Goal: Communication & Community: Answer question/provide support

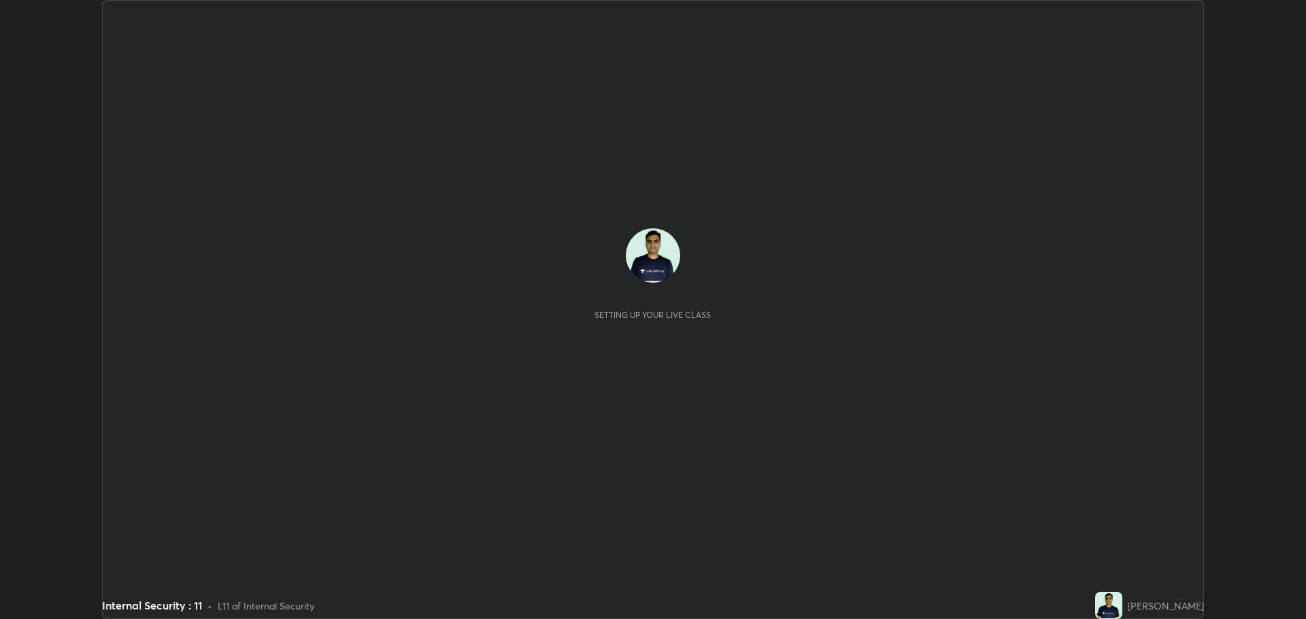
scroll to position [619, 1306]
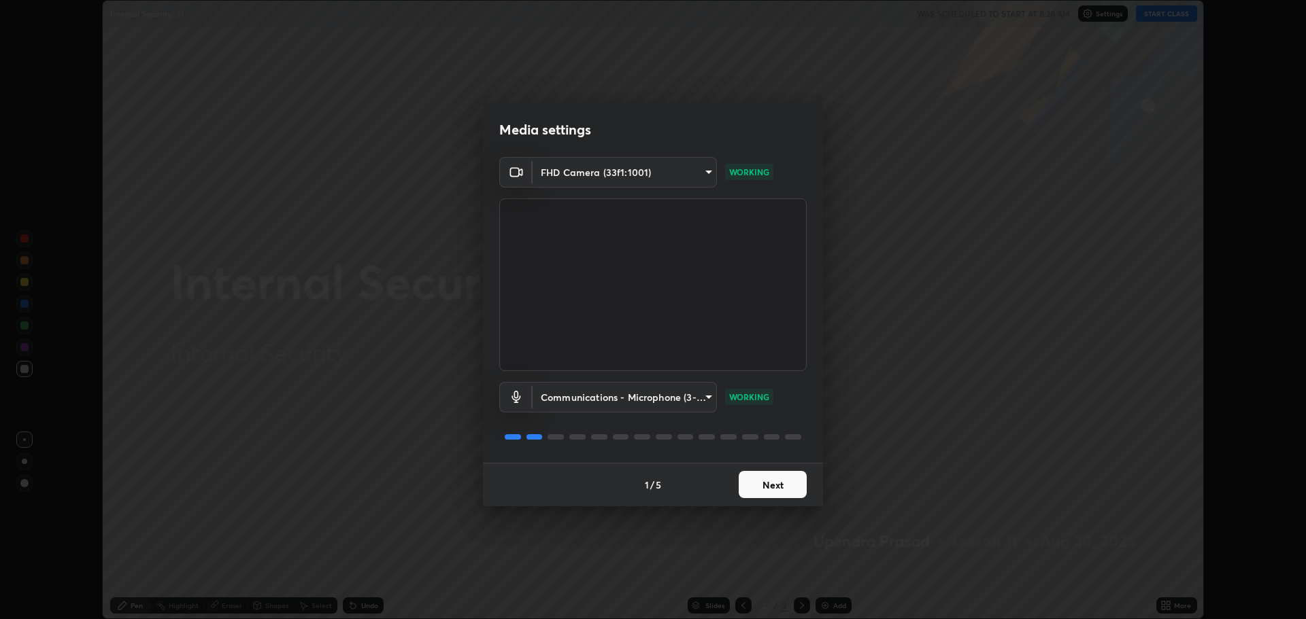
click at [770, 485] on button "Next" at bounding box center [772, 484] width 68 height 27
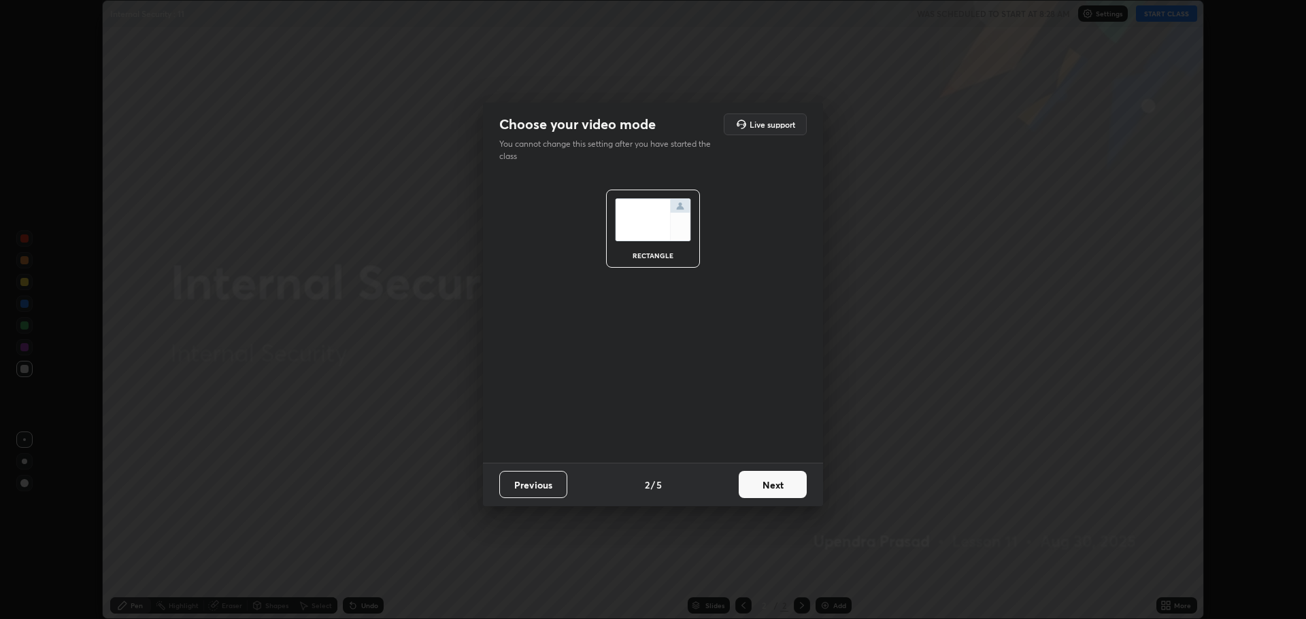
click at [768, 483] on button "Next" at bounding box center [772, 484] width 68 height 27
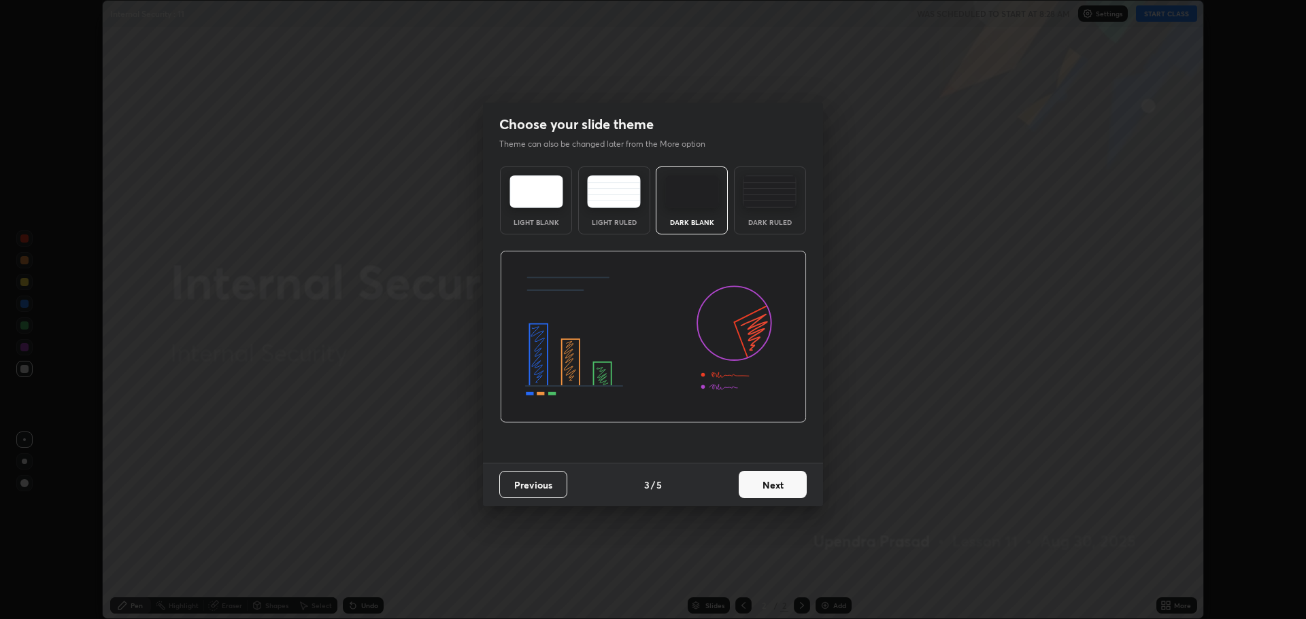
click at [768, 481] on button "Next" at bounding box center [772, 484] width 68 height 27
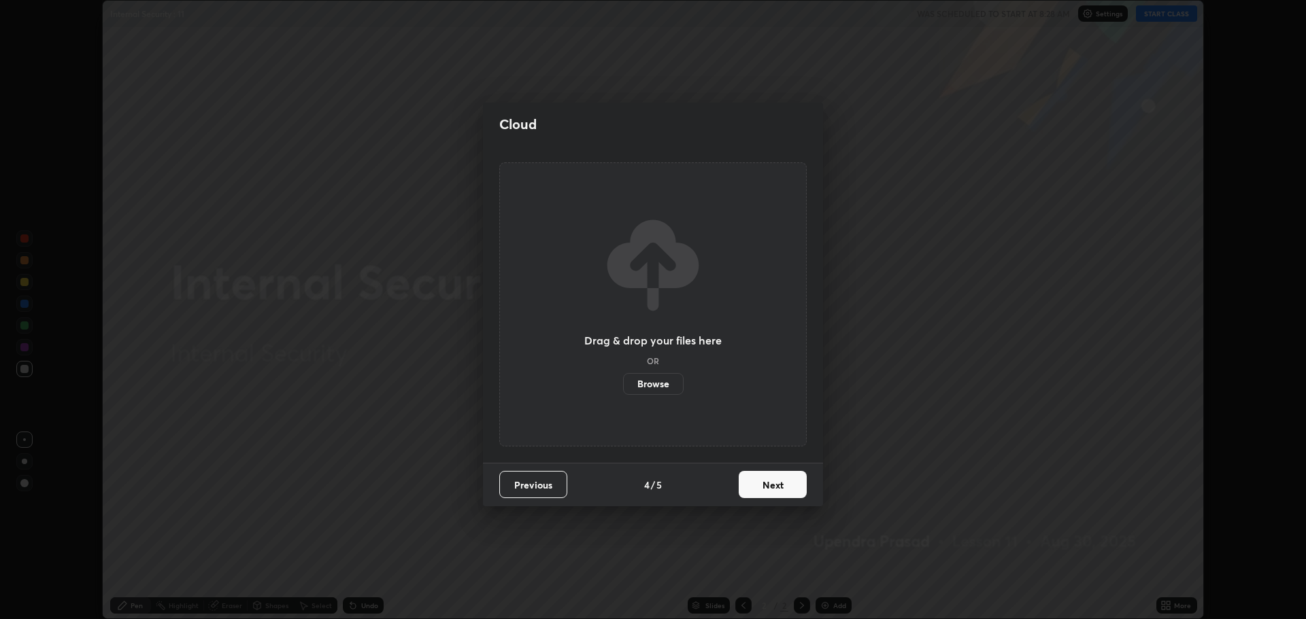
click at [772, 479] on button "Next" at bounding box center [772, 484] width 68 height 27
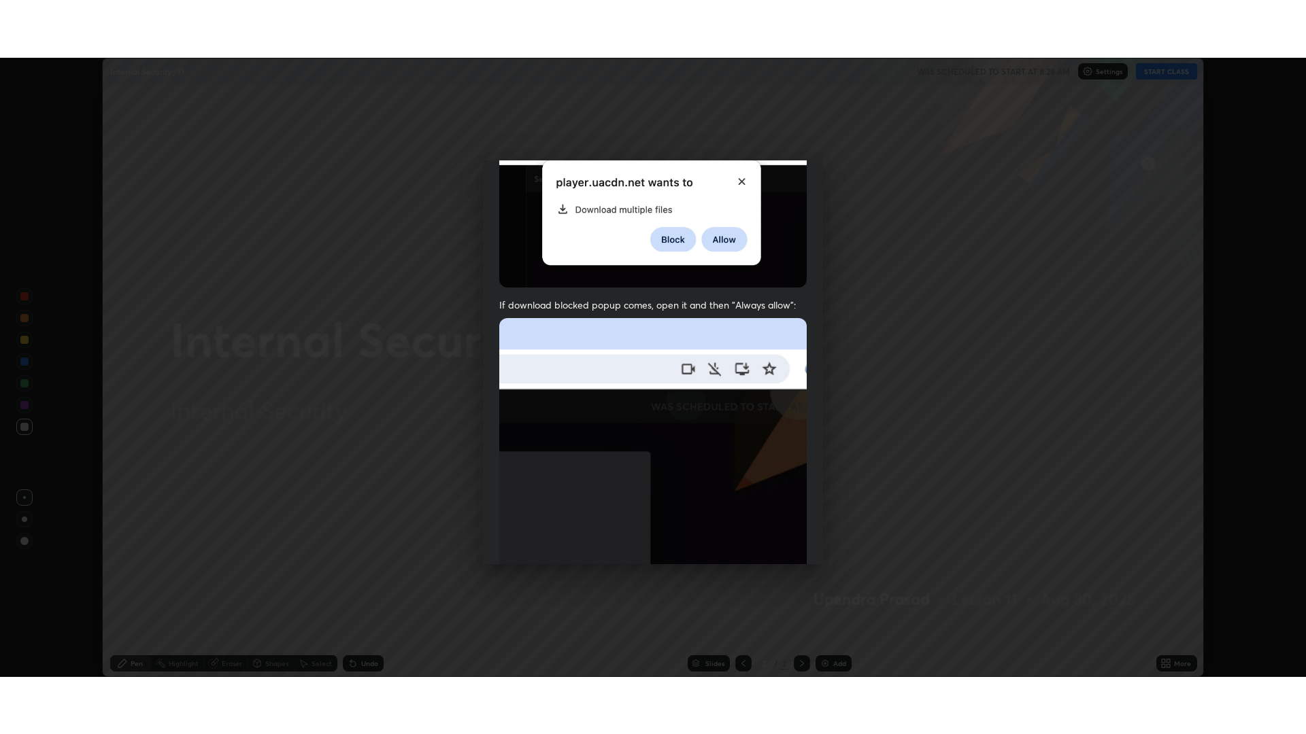
scroll to position [276, 0]
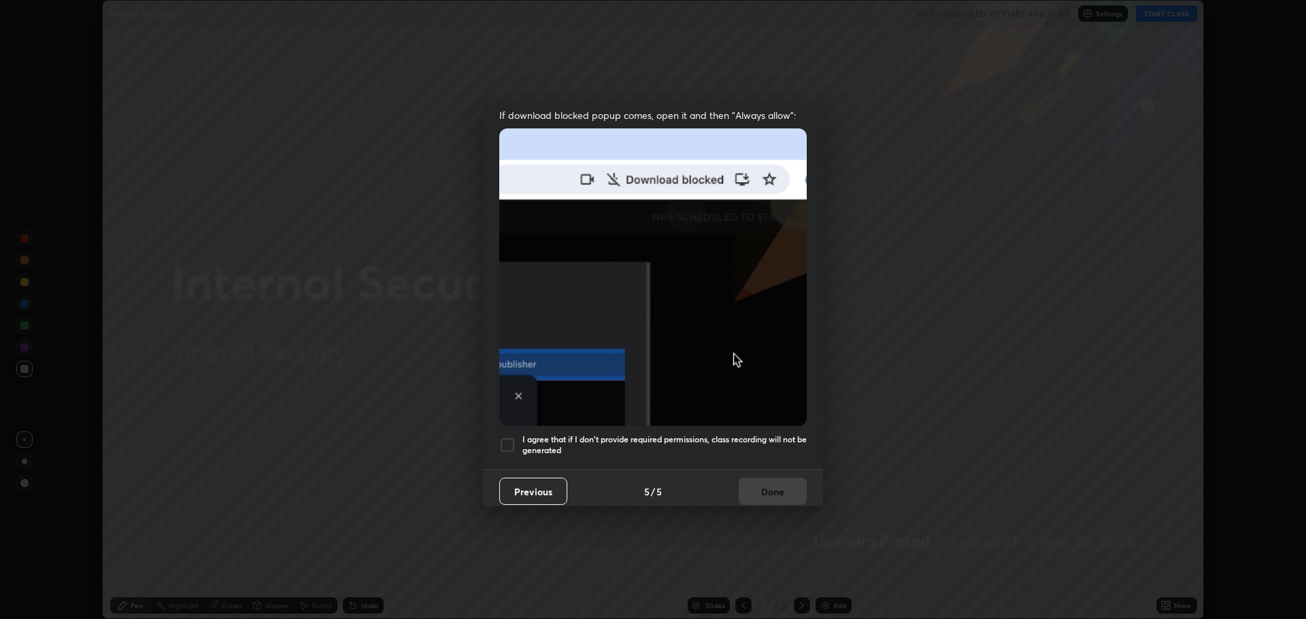
click at [509, 437] on div at bounding box center [507, 445] width 16 height 16
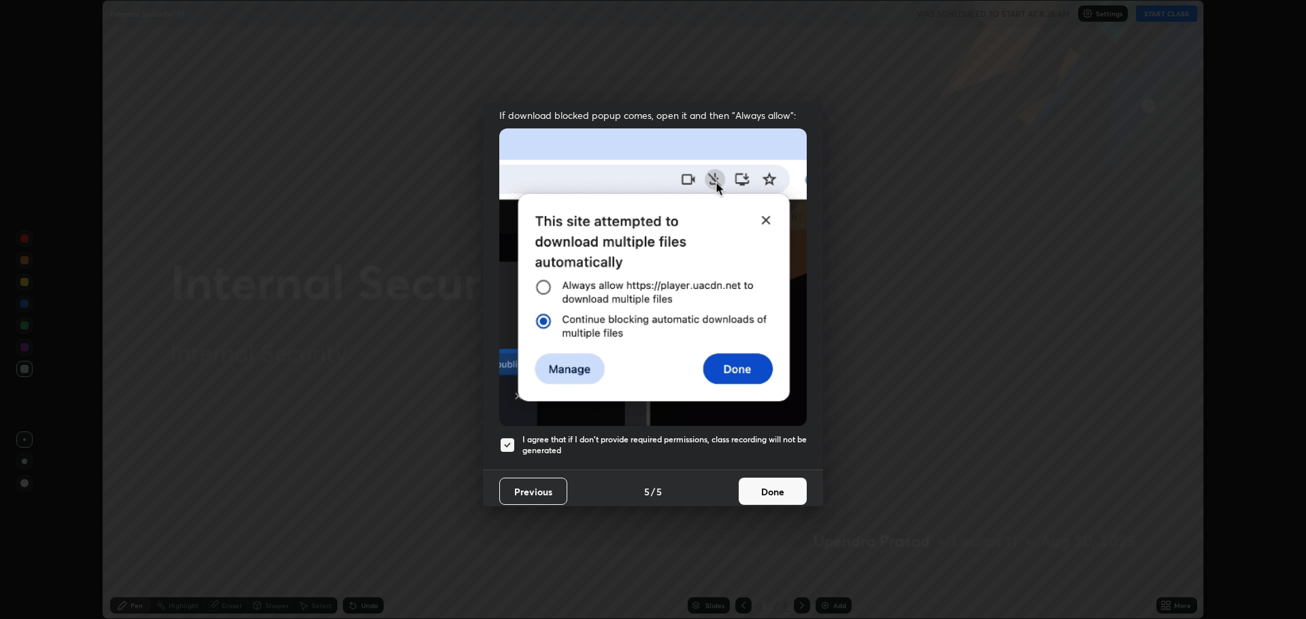
click at [768, 481] on button "Done" at bounding box center [772, 491] width 68 height 27
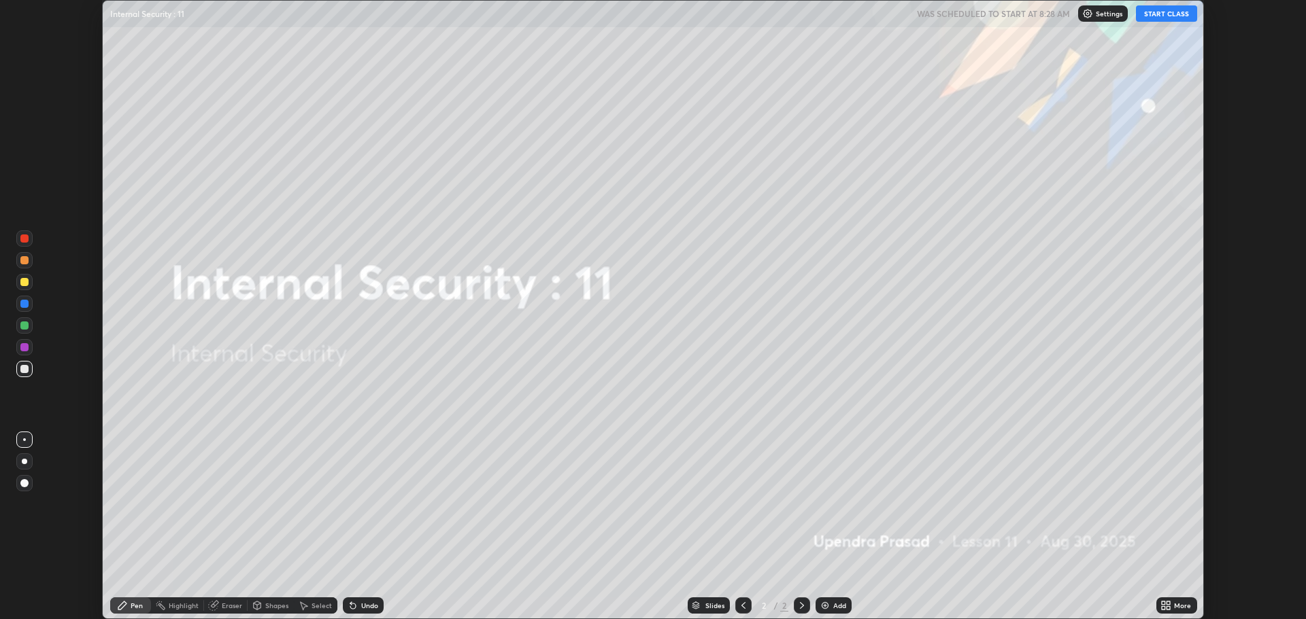
click at [1162, 608] on icon at bounding box center [1162, 608] width 3 height 3
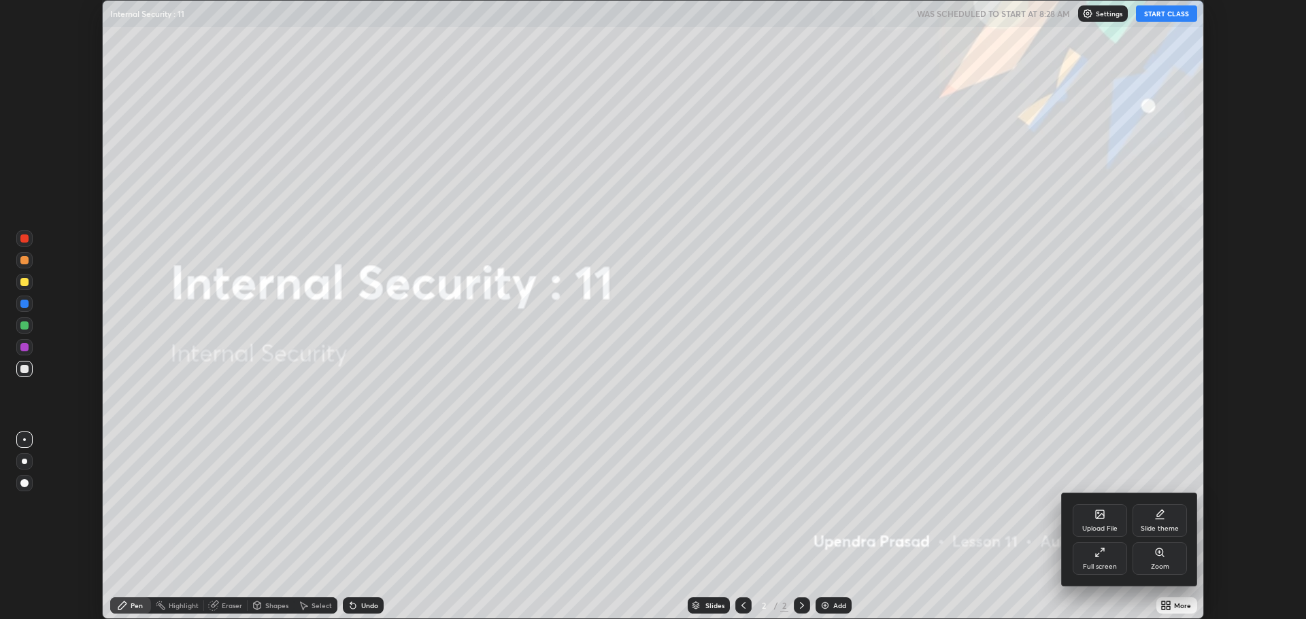
click at [1101, 556] on icon at bounding box center [1099, 552] width 11 height 11
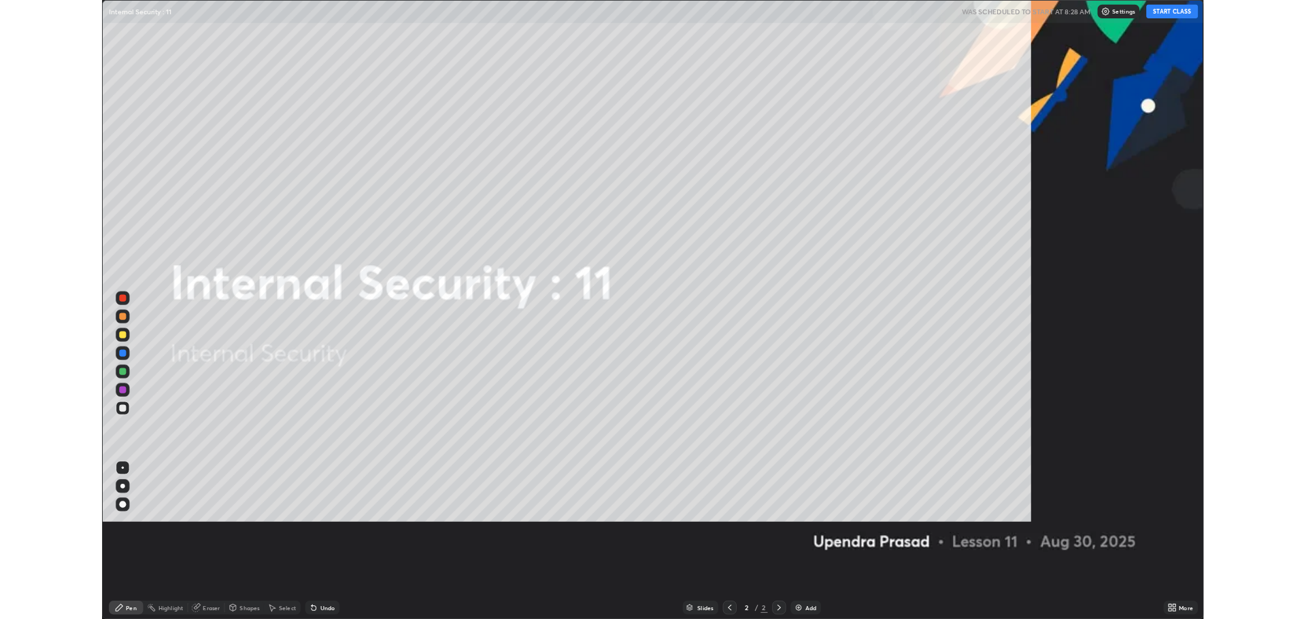
scroll to position [734, 1306]
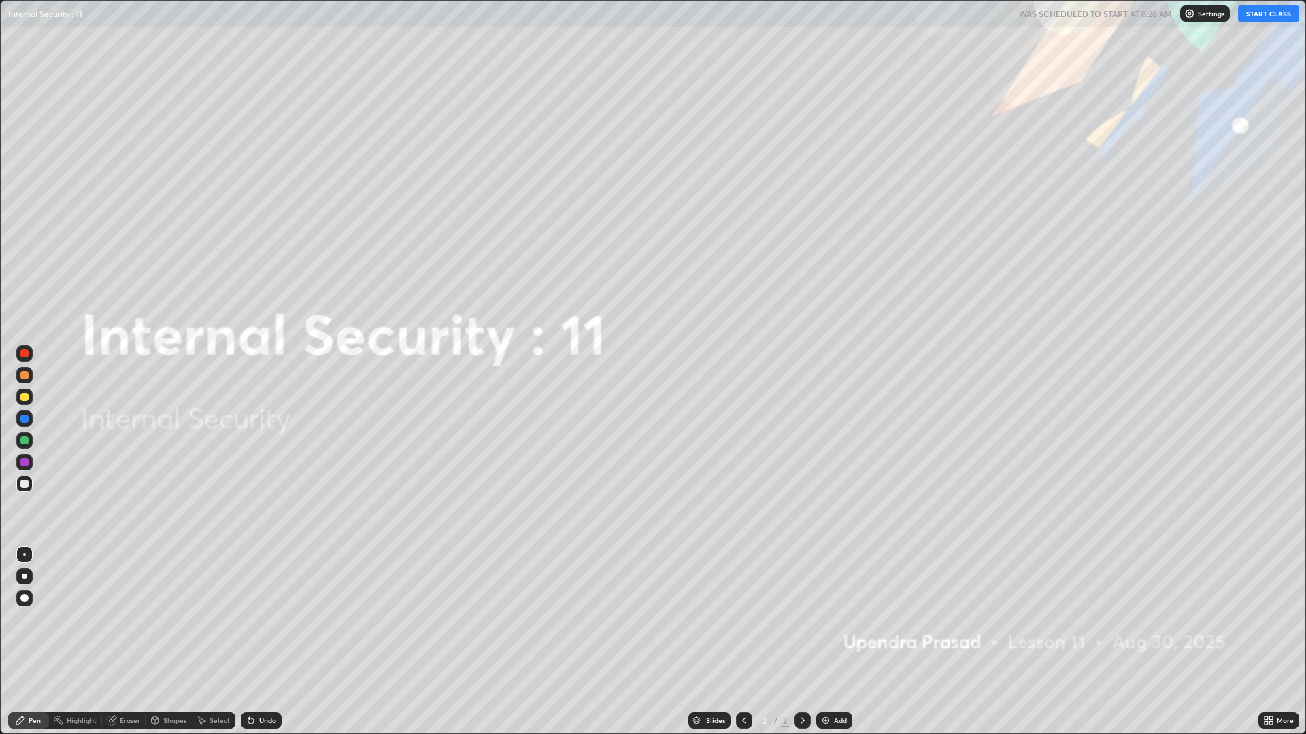
click at [1261, 14] on button "START CLASS" at bounding box center [1268, 13] width 61 height 16
click at [1265, 619] on icon at bounding box center [1265, 718] width 3 height 3
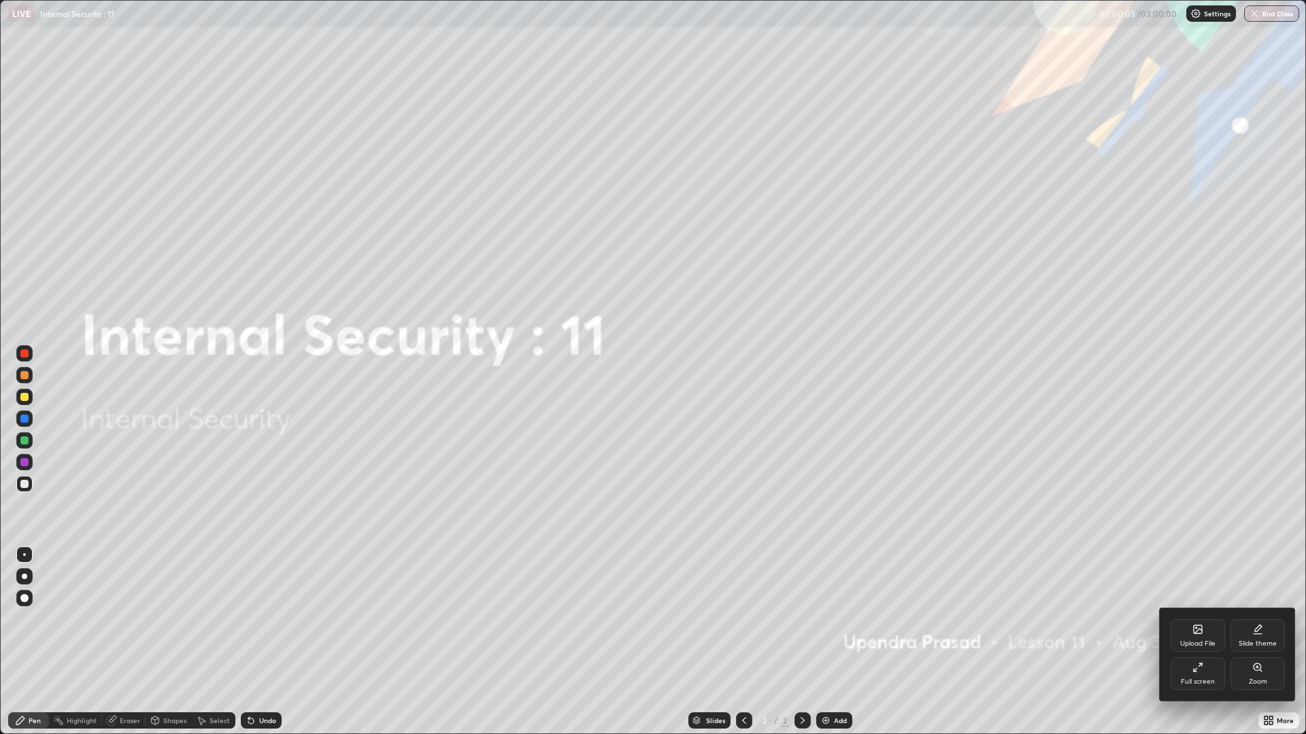
click at [1195, 619] on icon at bounding box center [1197, 629] width 11 height 11
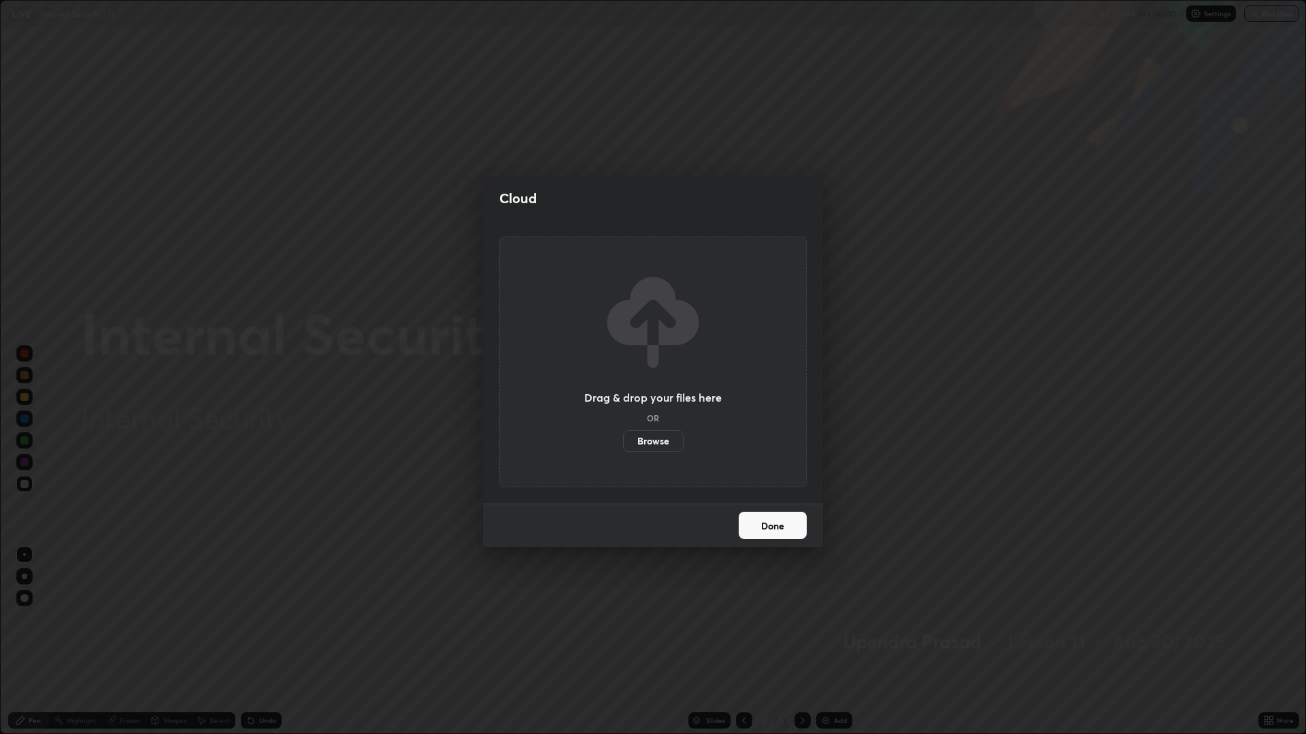
click at [658, 439] on label "Browse" at bounding box center [653, 441] width 61 height 22
click at [623, 439] on input "Browse" at bounding box center [623, 441] width 0 height 22
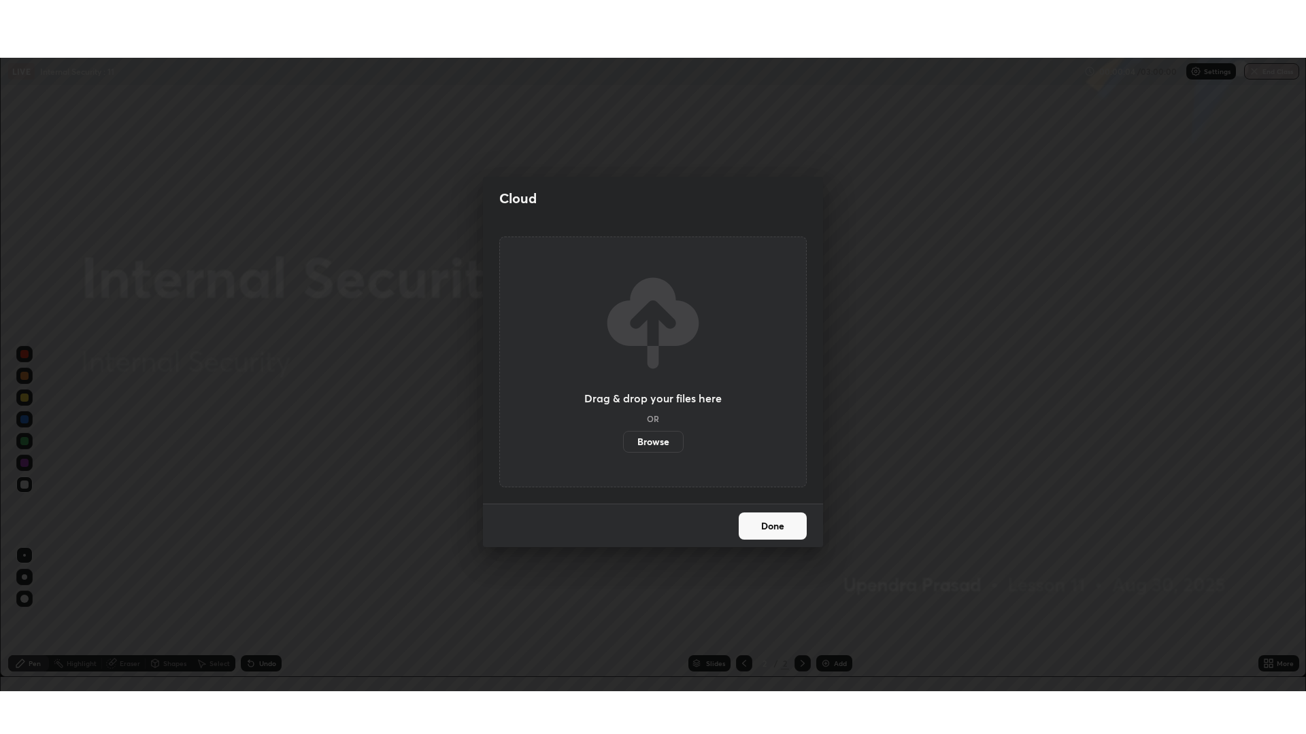
scroll to position [67379, 66693]
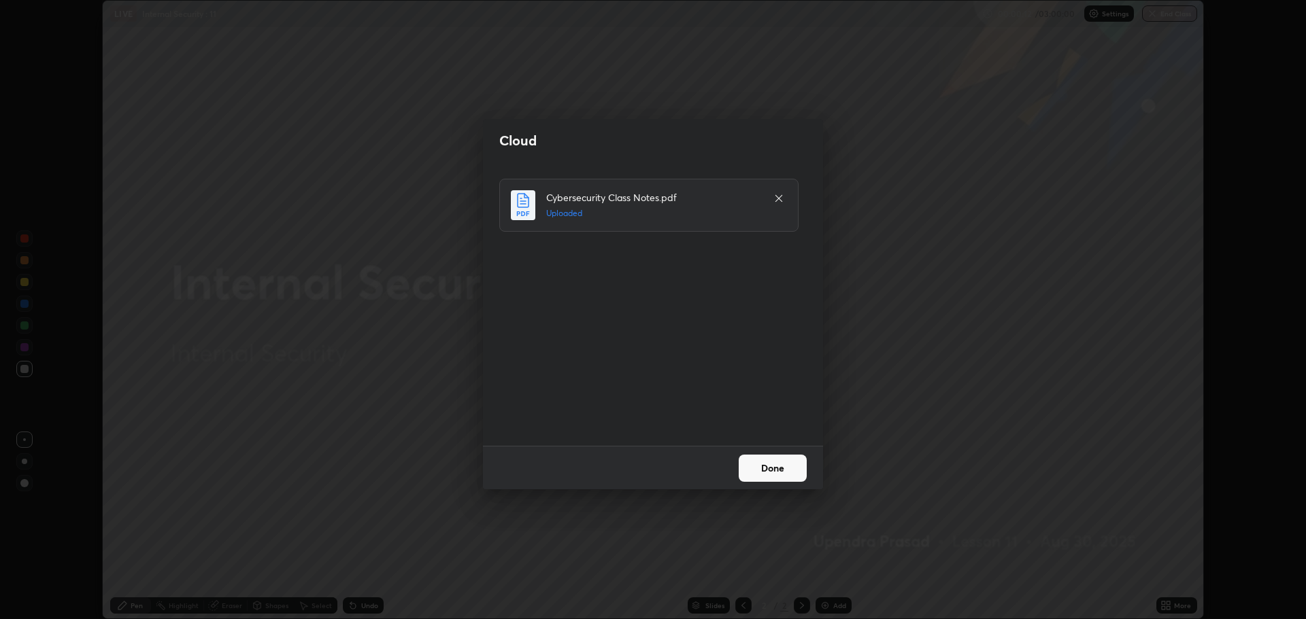
click at [771, 471] on button "Done" at bounding box center [772, 468] width 68 height 27
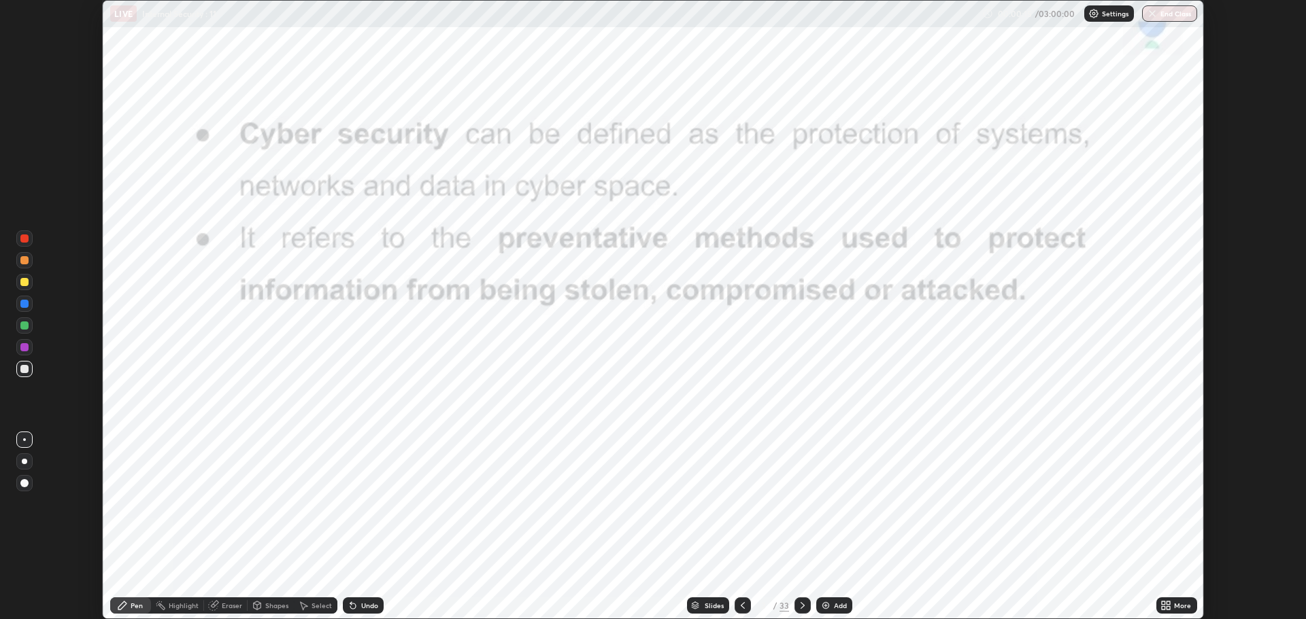
click at [1163, 603] on icon at bounding box center [1162, 603] width 3 height 3
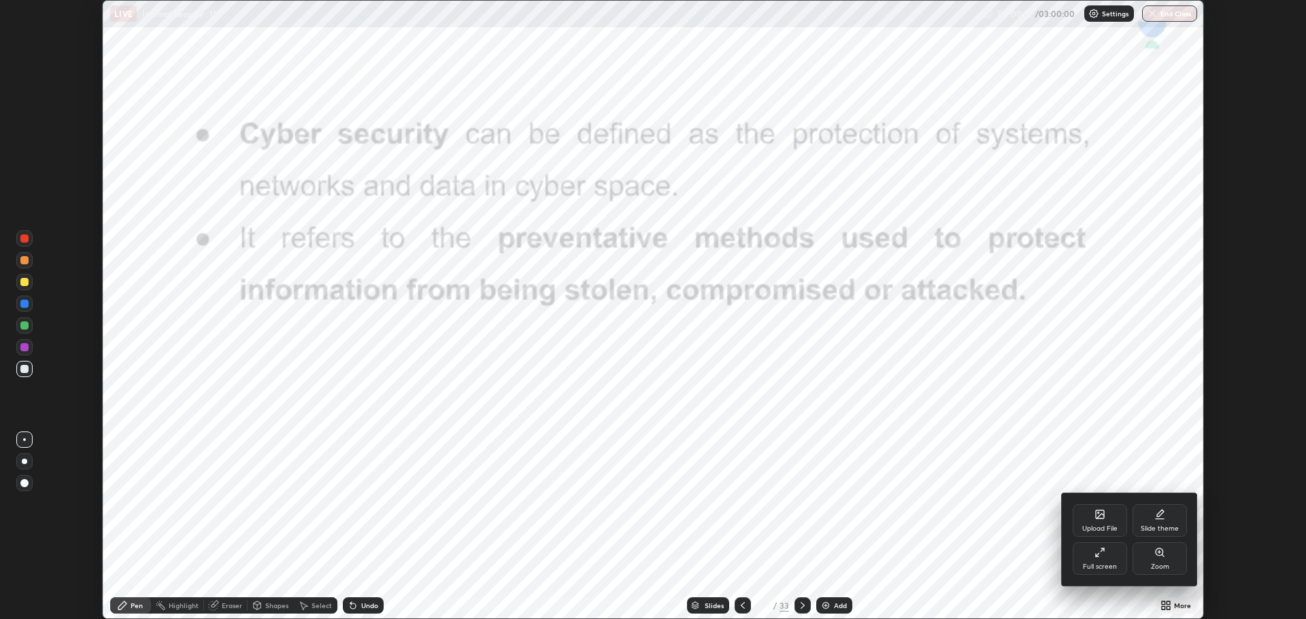
click at [1094, 552] on icon at bounding box center [1099, 552] width 11 height 11
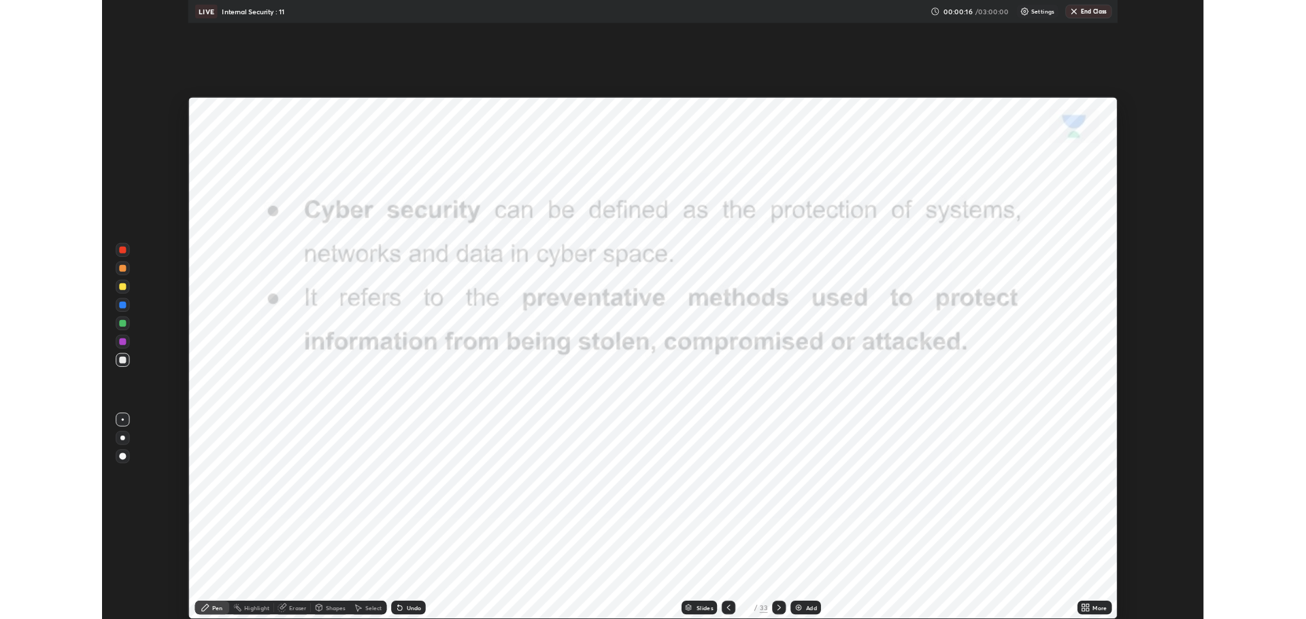
scroll to position [734, 1306]
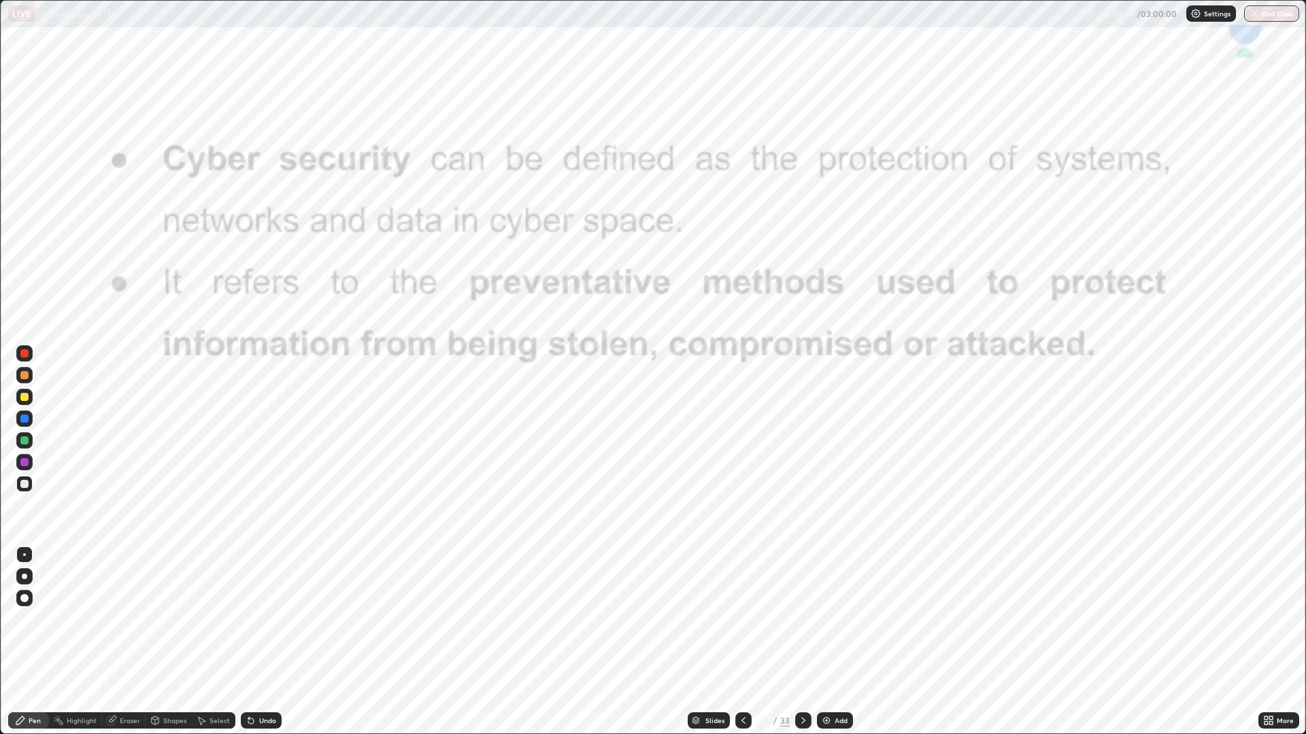
click at [25, 353] on div at bounding box center [24, 354] width 8 height 8
click at [795, 619] on div at bounding box center [803, 721] width 16 height 16
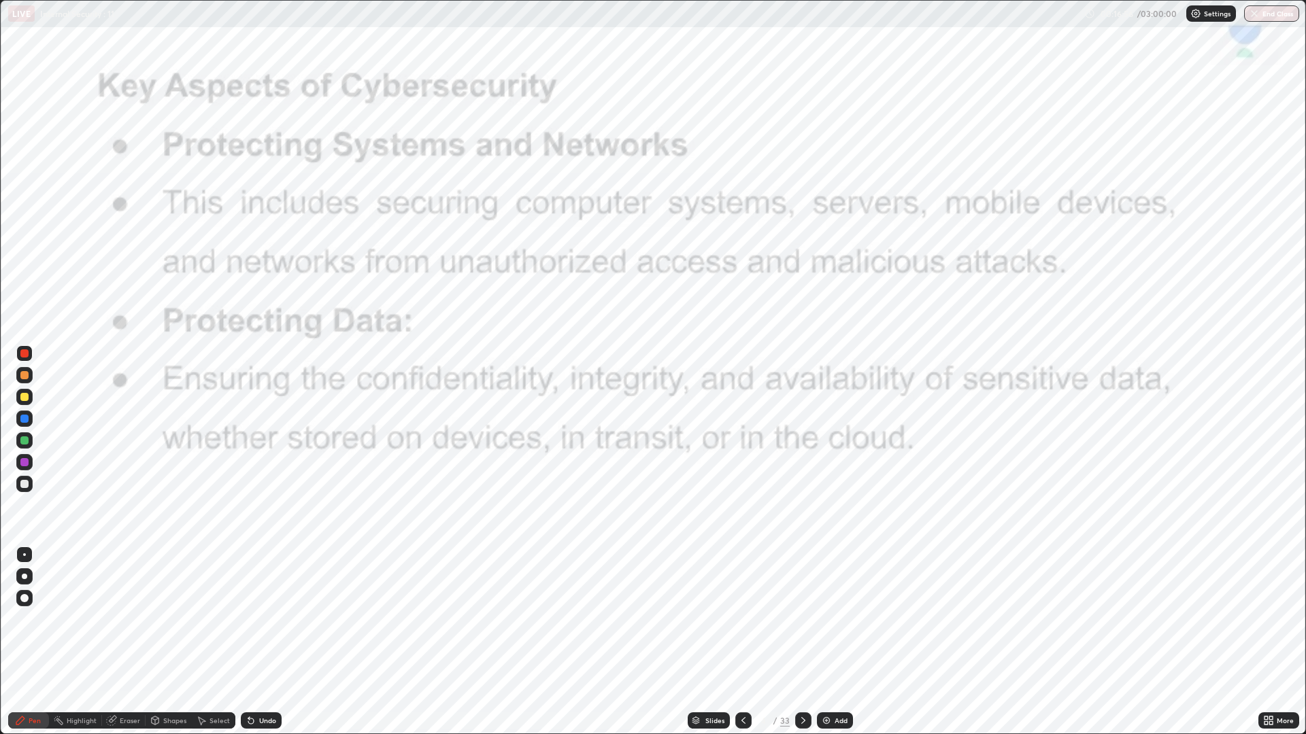
click at [801, 619] on icon at bounding box center [803, 720] width 11 height 11
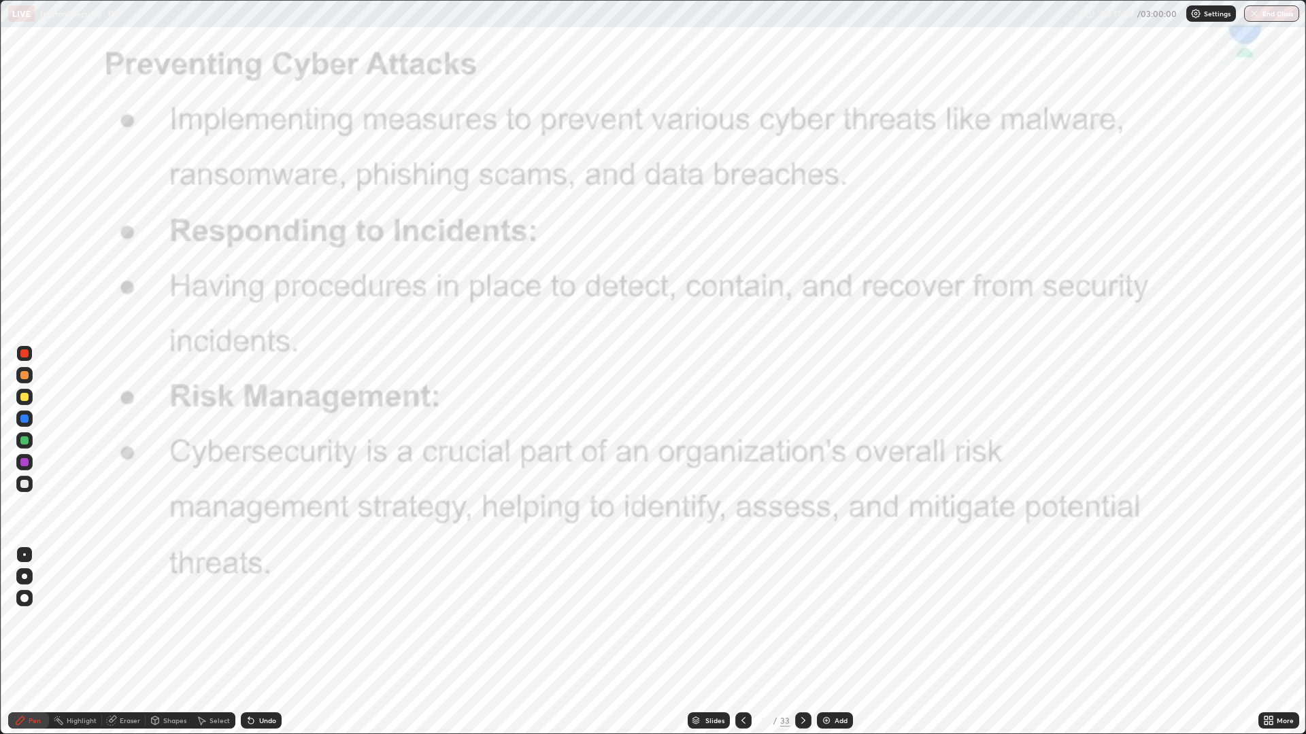
click at [801, 619] on div at bounding box center [803, 721] width 16 height 16
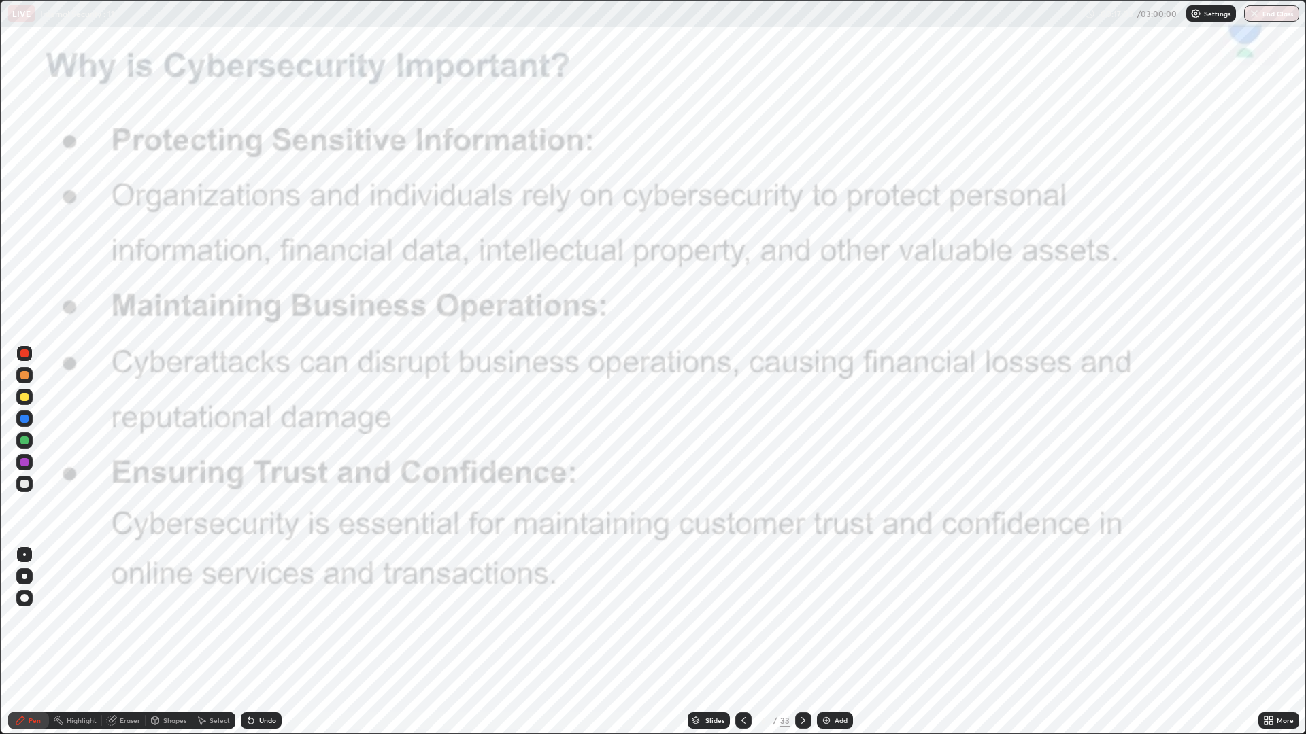
click at [742, 619] on icon at bounding box center [743, 720] width 11 height 11
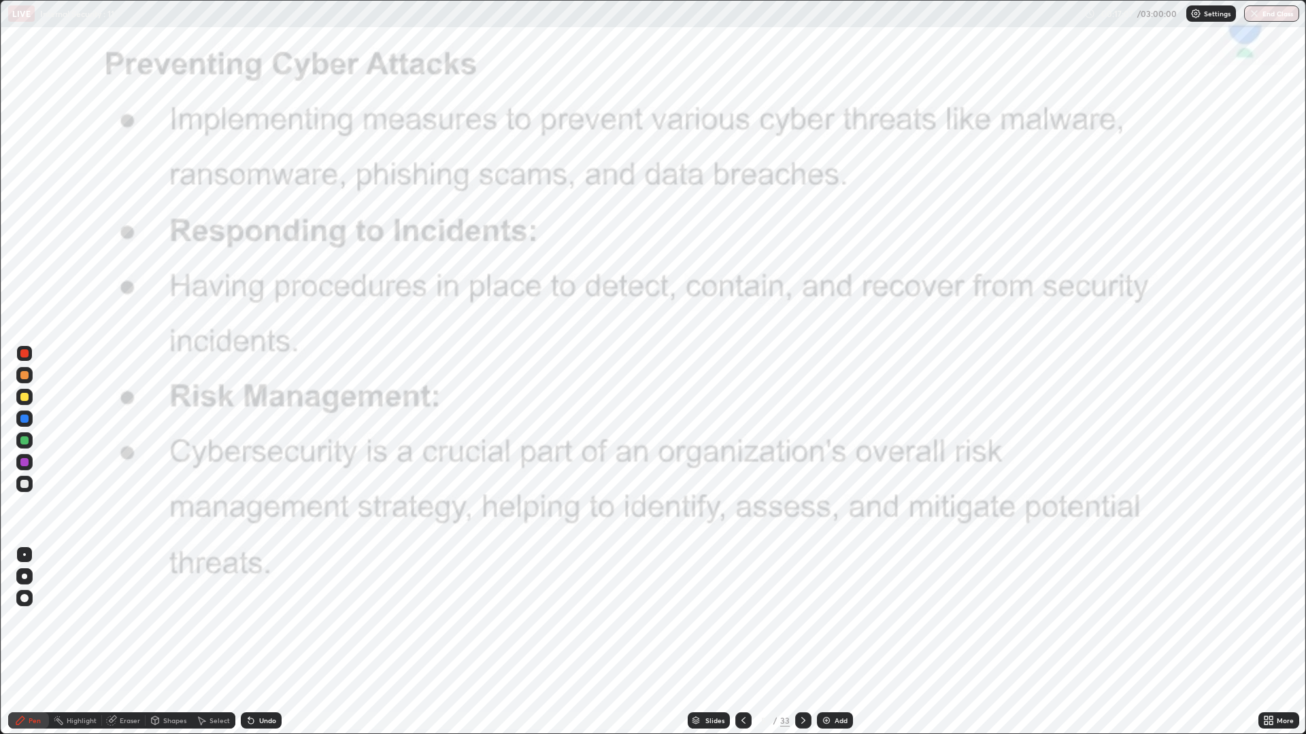
click at [742, 619] on icon at bounding box center [743, 720] width 11 height 11
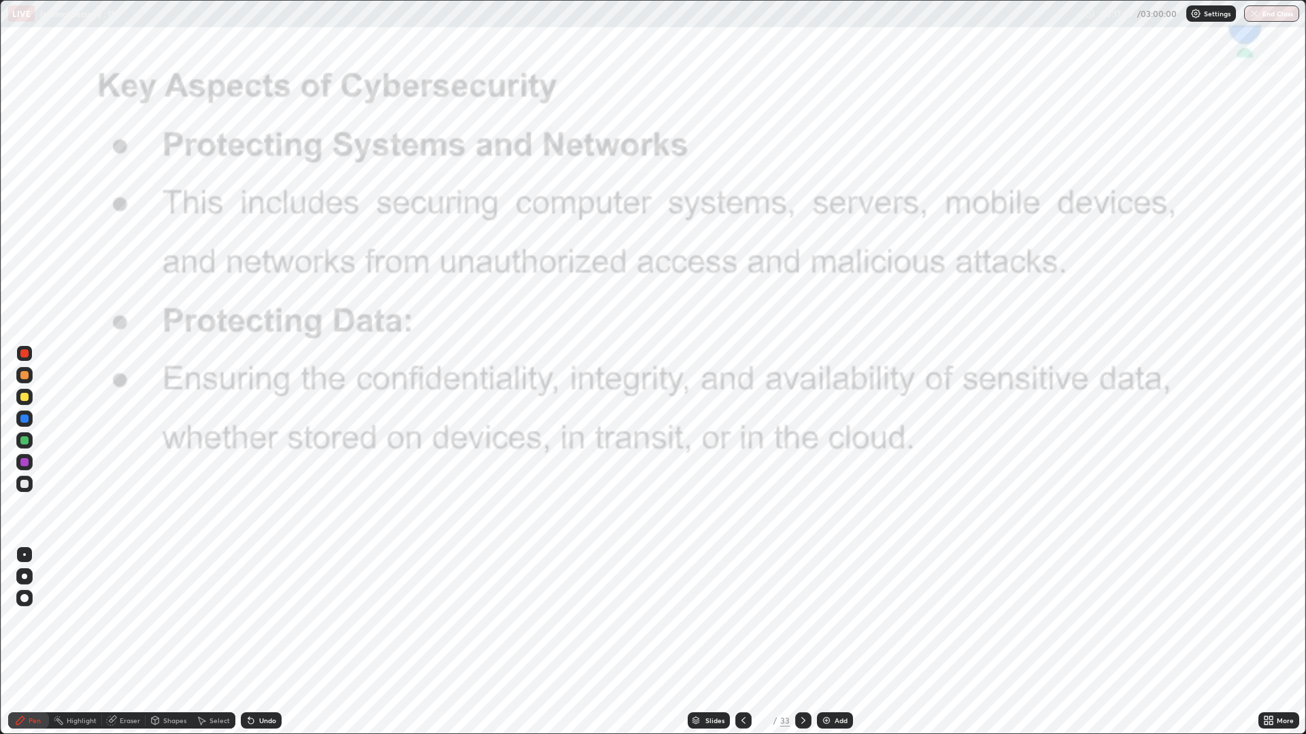
click at [804, 619] on icon at bounding box center [803, 720] width 11 height 11
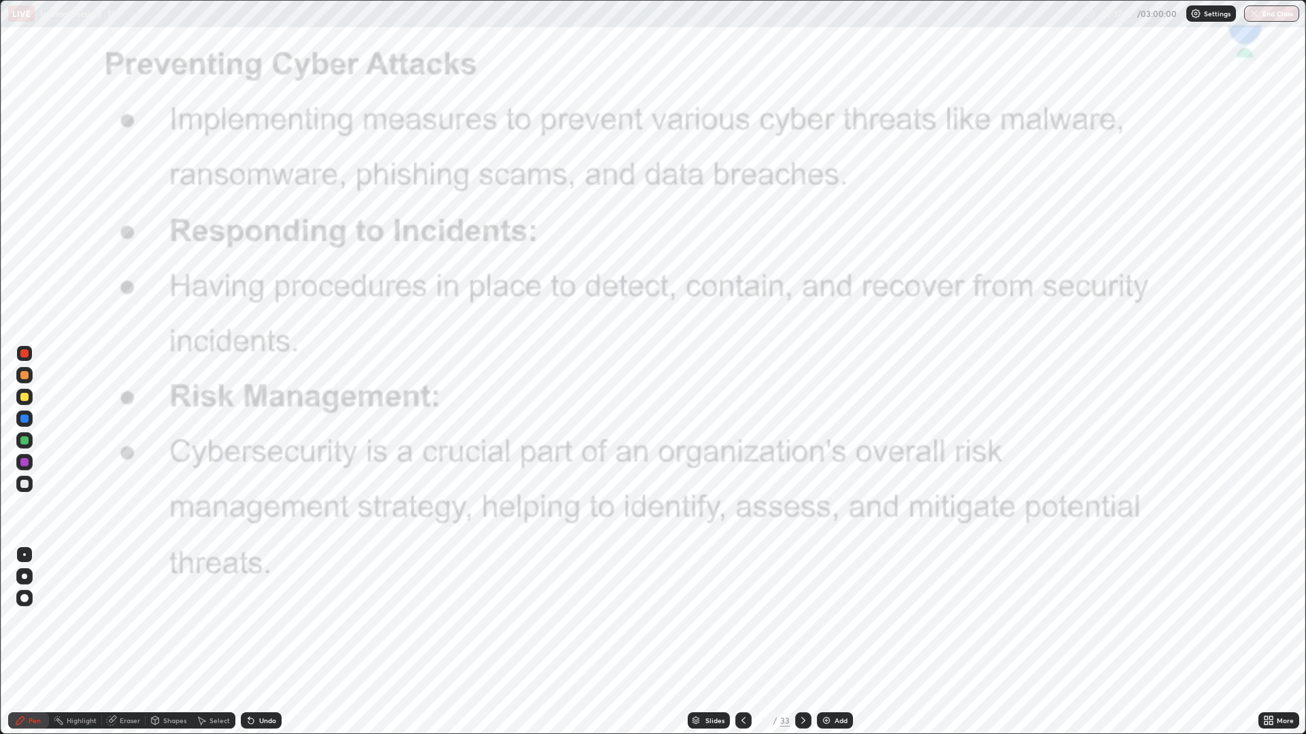
click at [742, 619] on icon at bounding box center [743, 720] width 11 height 11
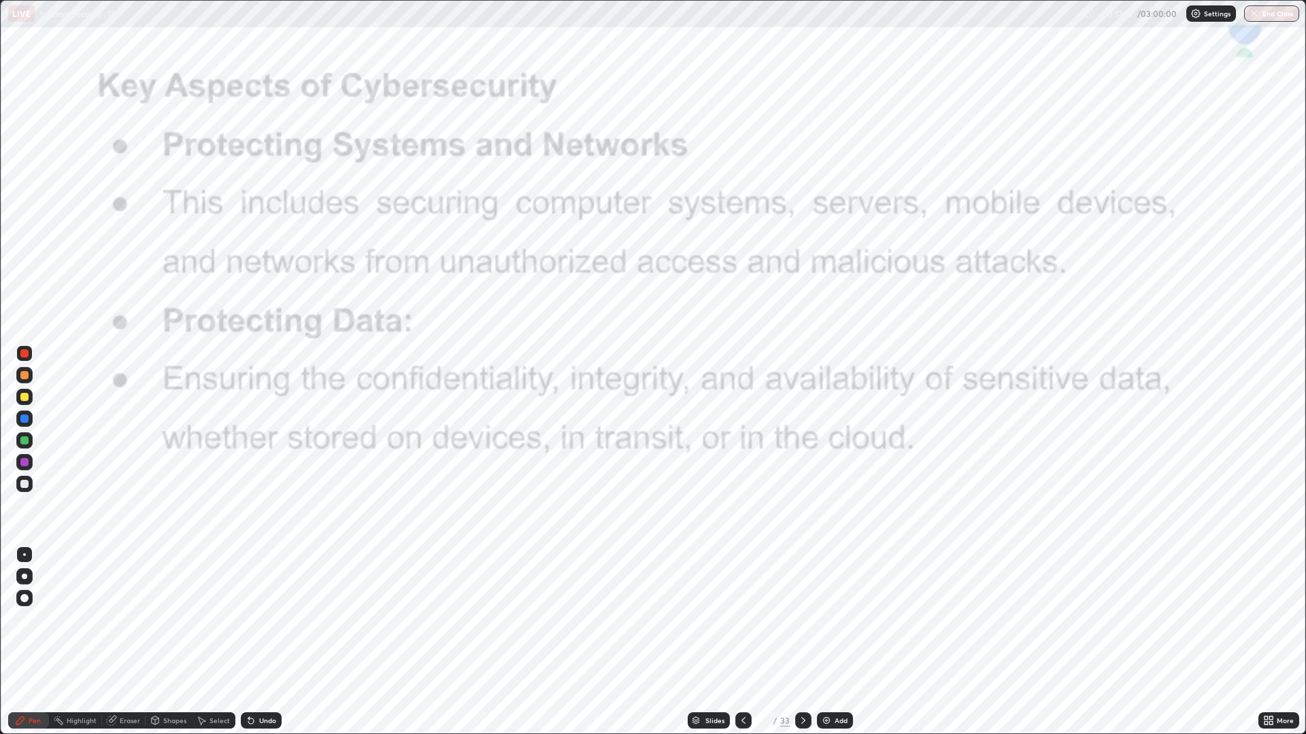
click at [804, 619] on div at bounding box center [803, 720] width 16 height 27
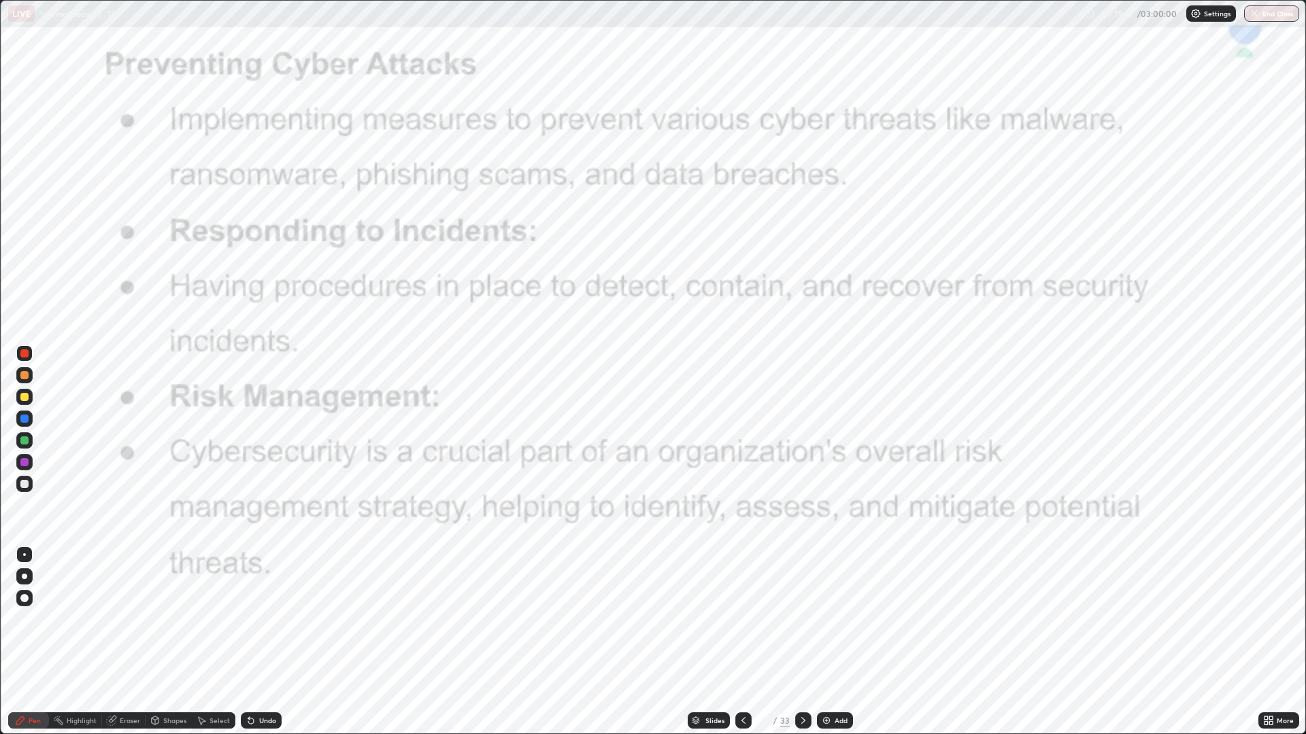
click at [742, 619] on icon at bounding box center [743, 720] width 11 height 11
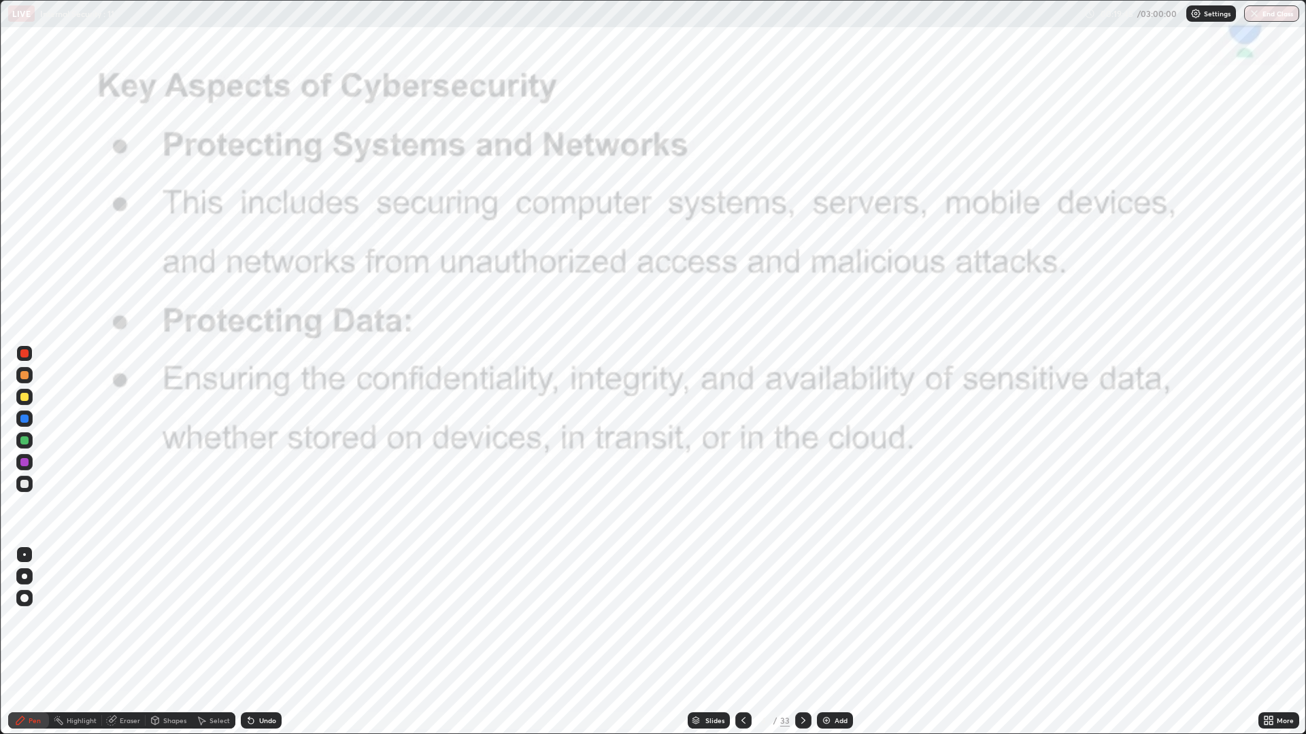
click at [801, 619] on icon at bounding box center [803, 720] width 11 height 11
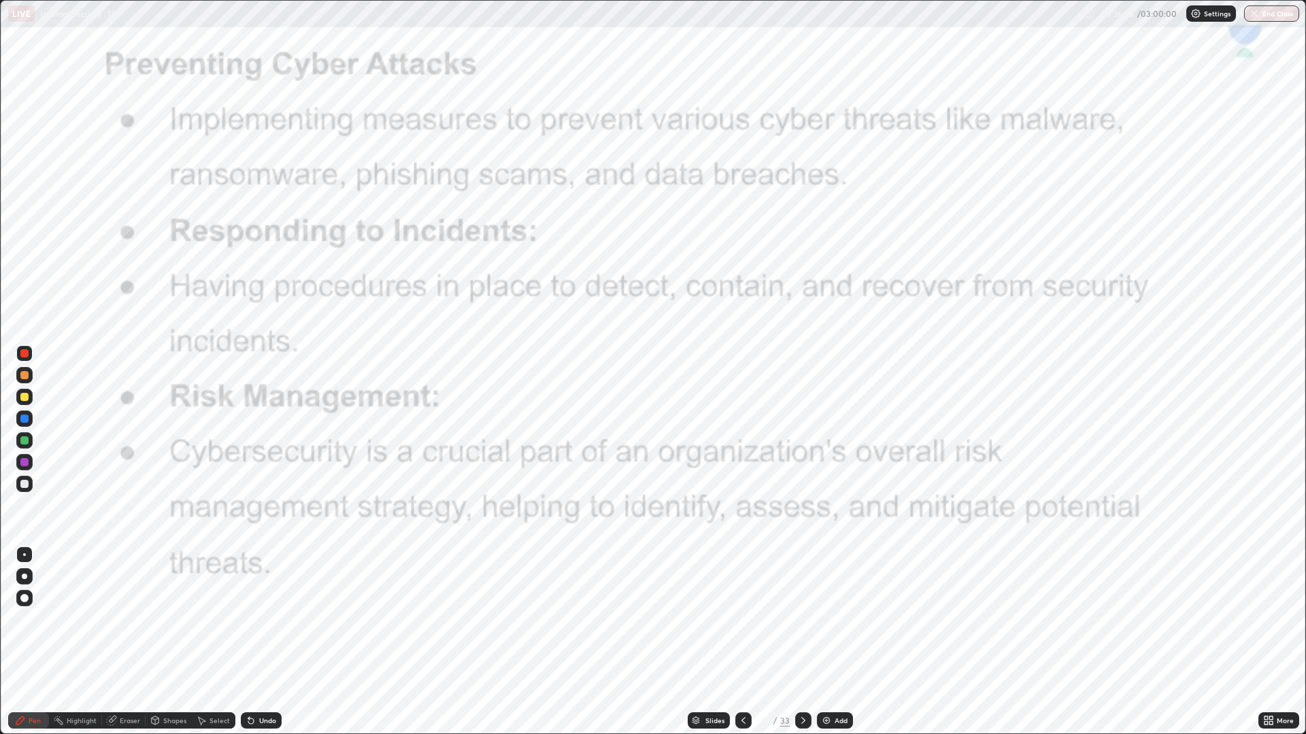
click at [803, 619] on icon at bounding box center [803, 720] width 4 height 7
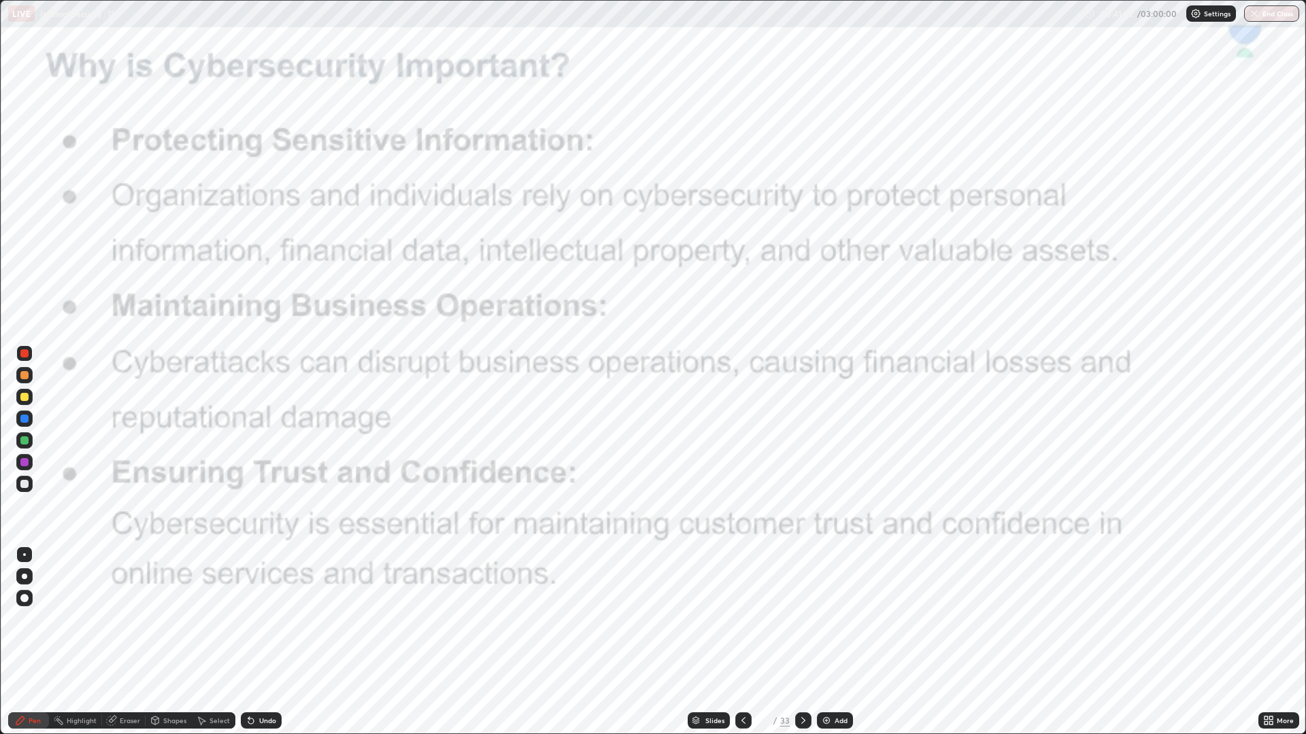
click at [802, 619] on icon at bounding box center [803, 720] width 11 height 11
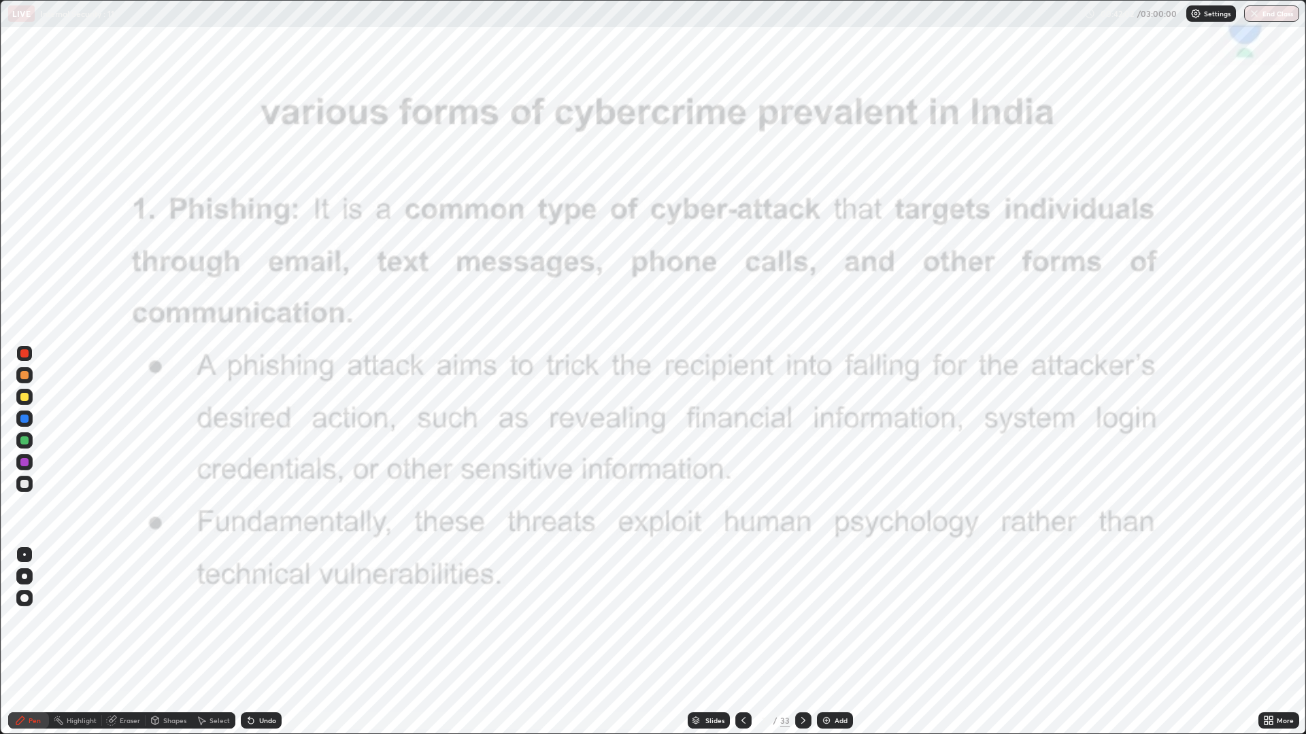
click at [802, 619] on icon at bounding box center [803, 720] width 11 height 11
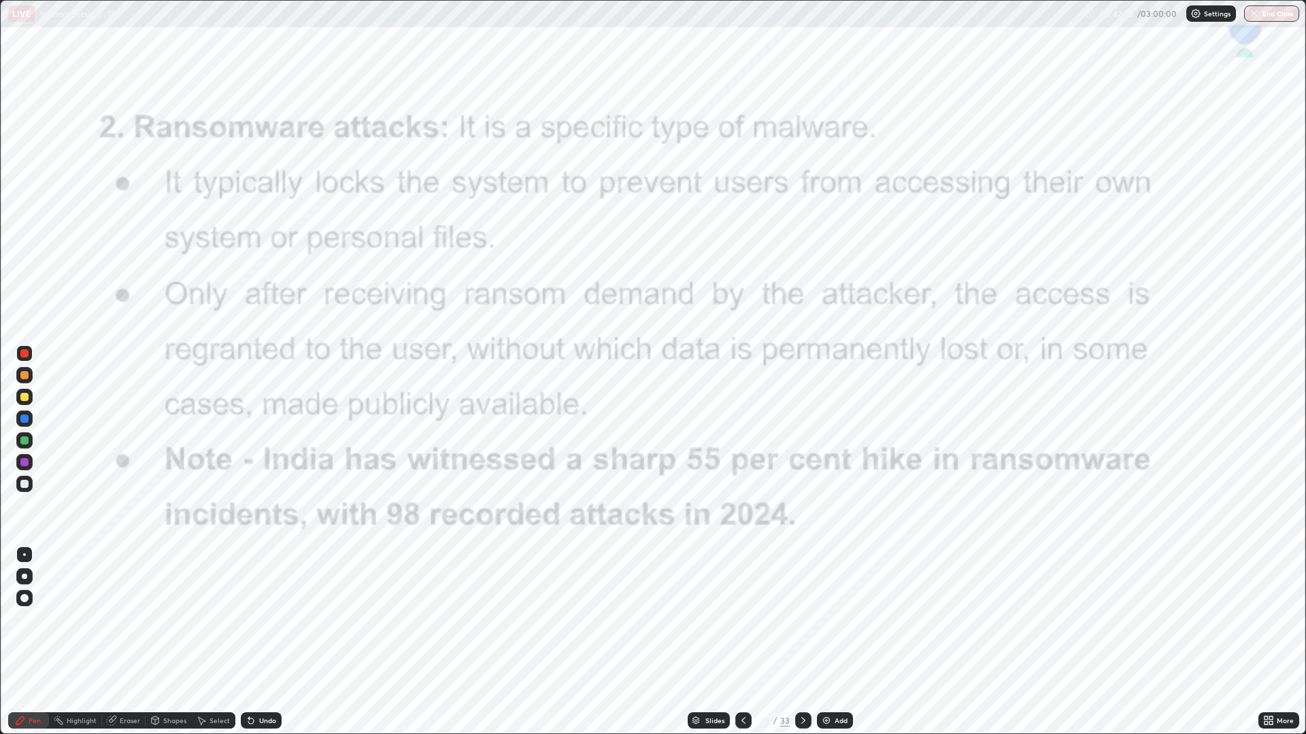
click at [741, 619] on icon at bounding box center [743, 720] width 11 height 11
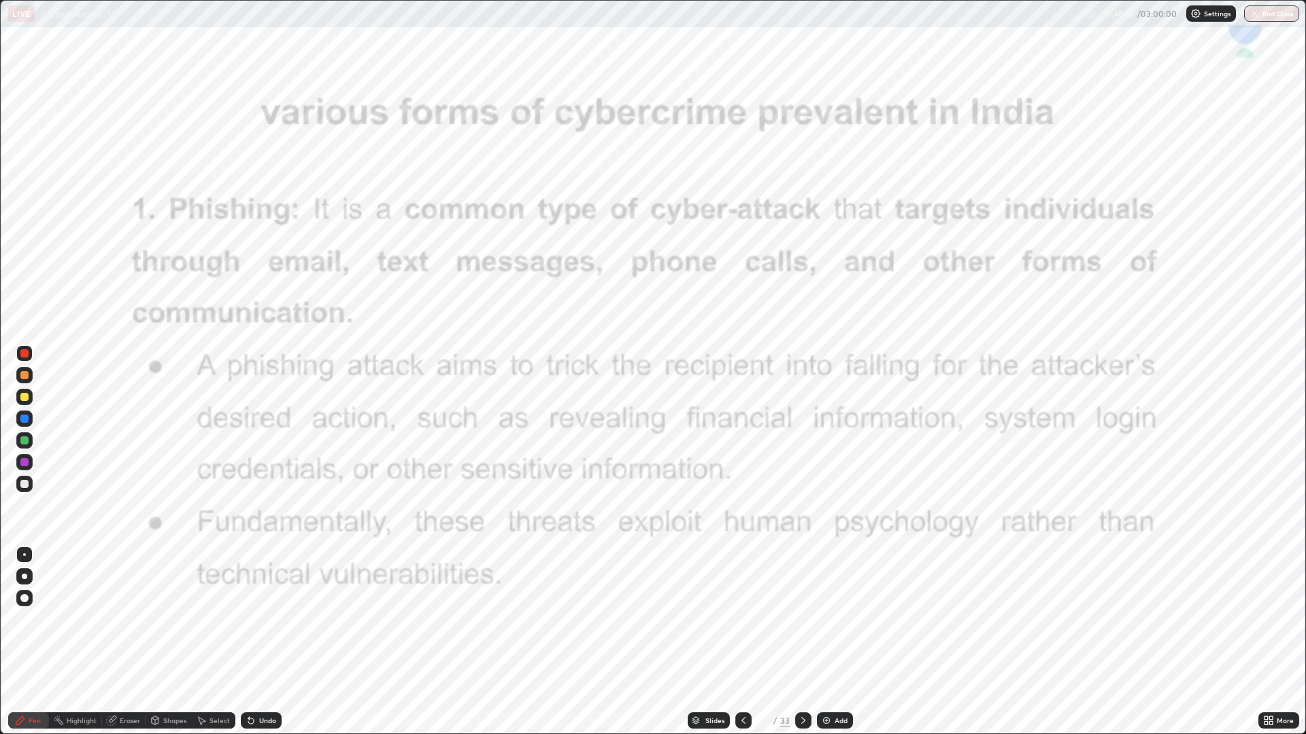
click at [802, 619] on icon at bounding box center [803, 720] width 11 height 11
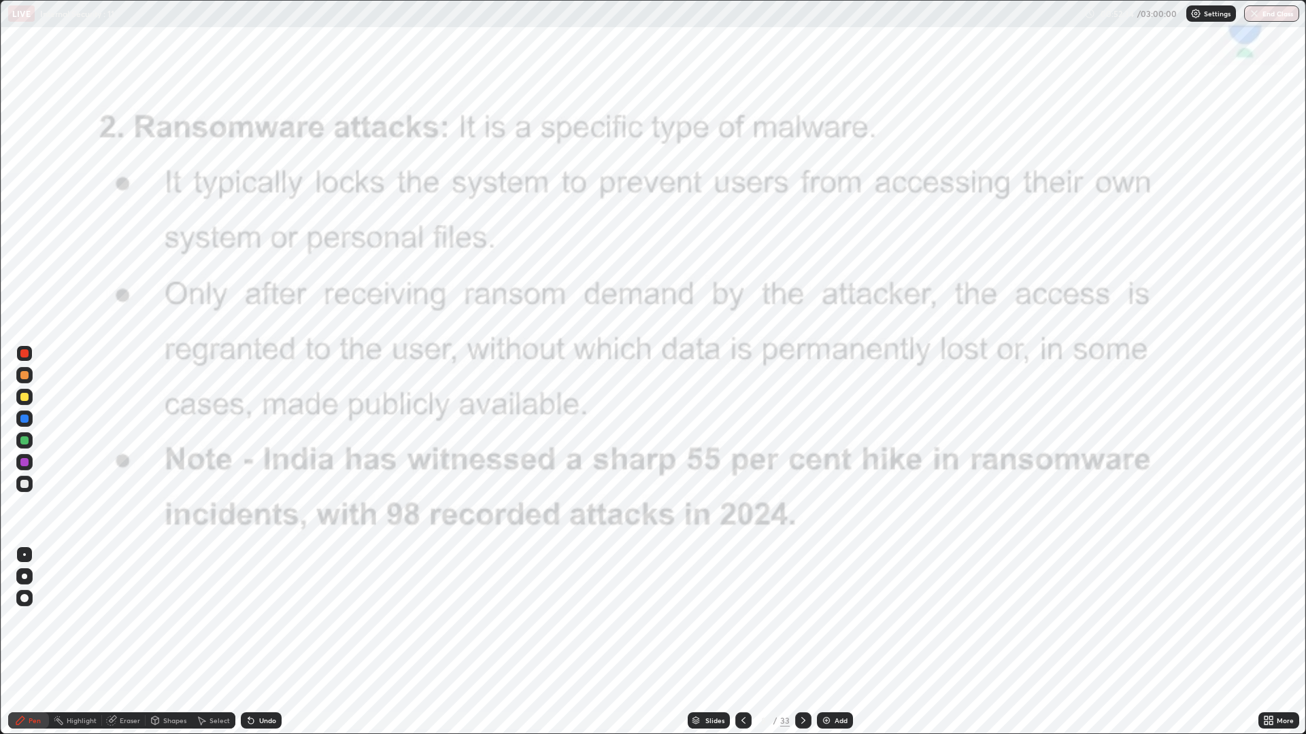
click at [800, 619] on icon at bounding box center [803, 720] width 11 height 11
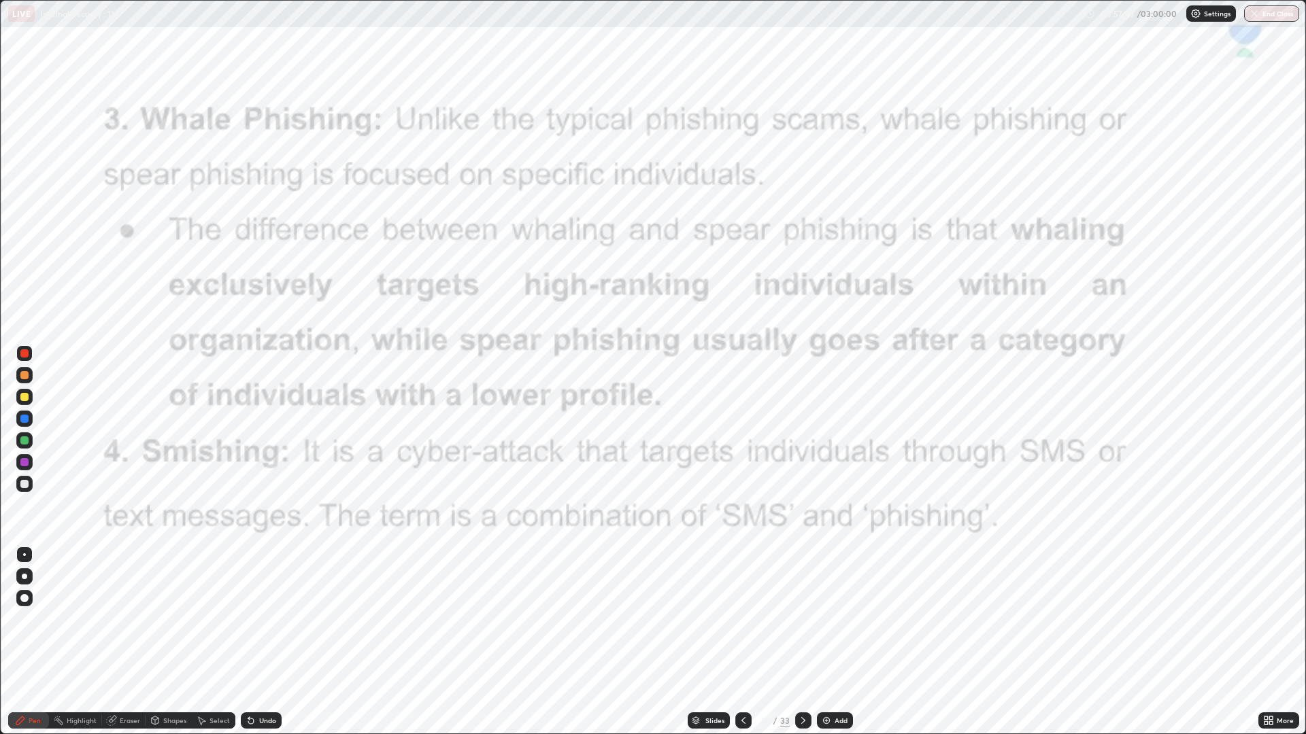
click at [802, 619] on icon at bounding box center [803, 720] width 11 height 11
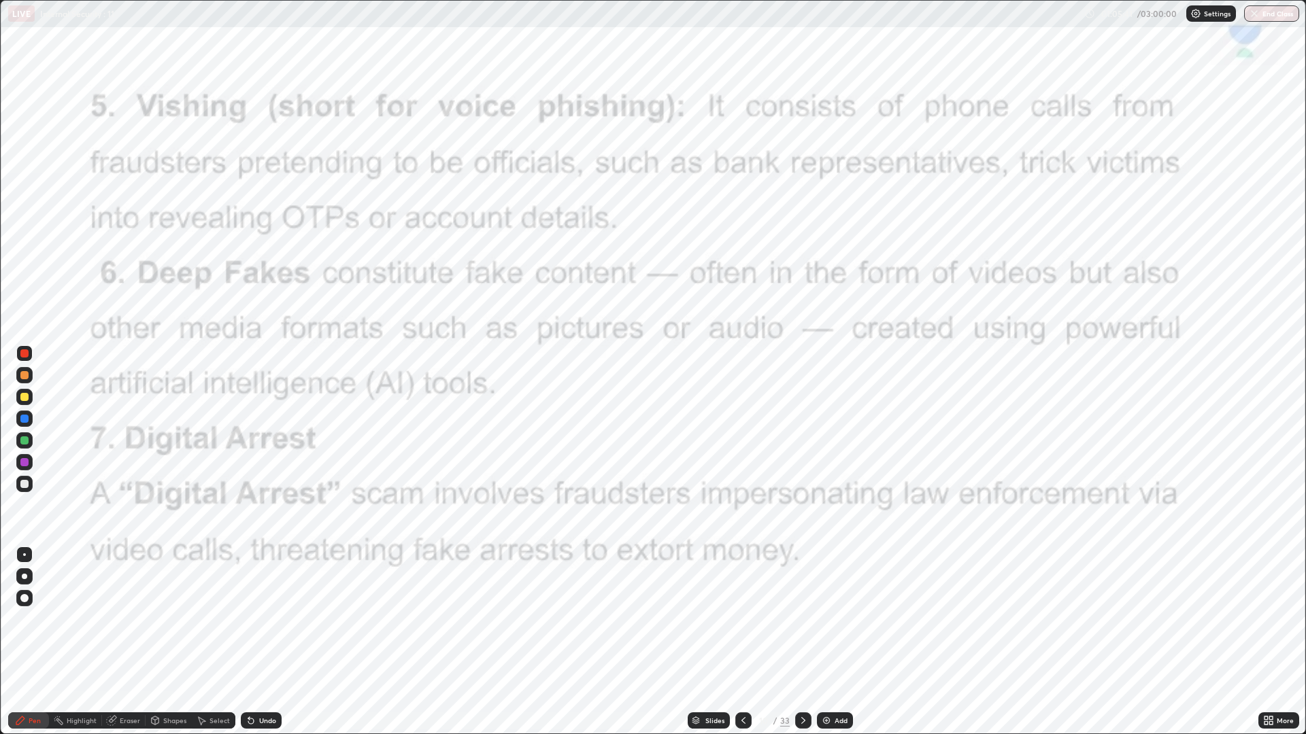
click at [805, 619] on div at bounding box center [803, 721] width 16 height 16
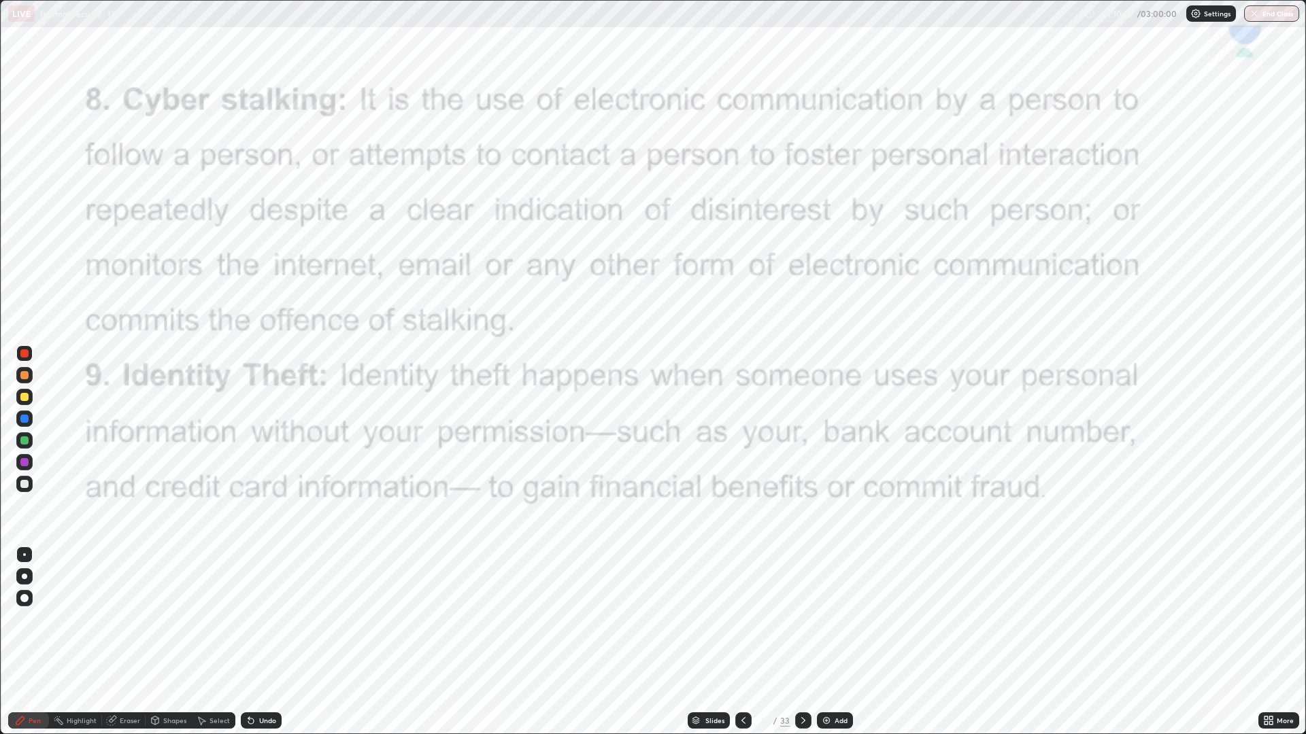
click at [804, 619] on icon at bounding box center [803, 720] width 11 height 11
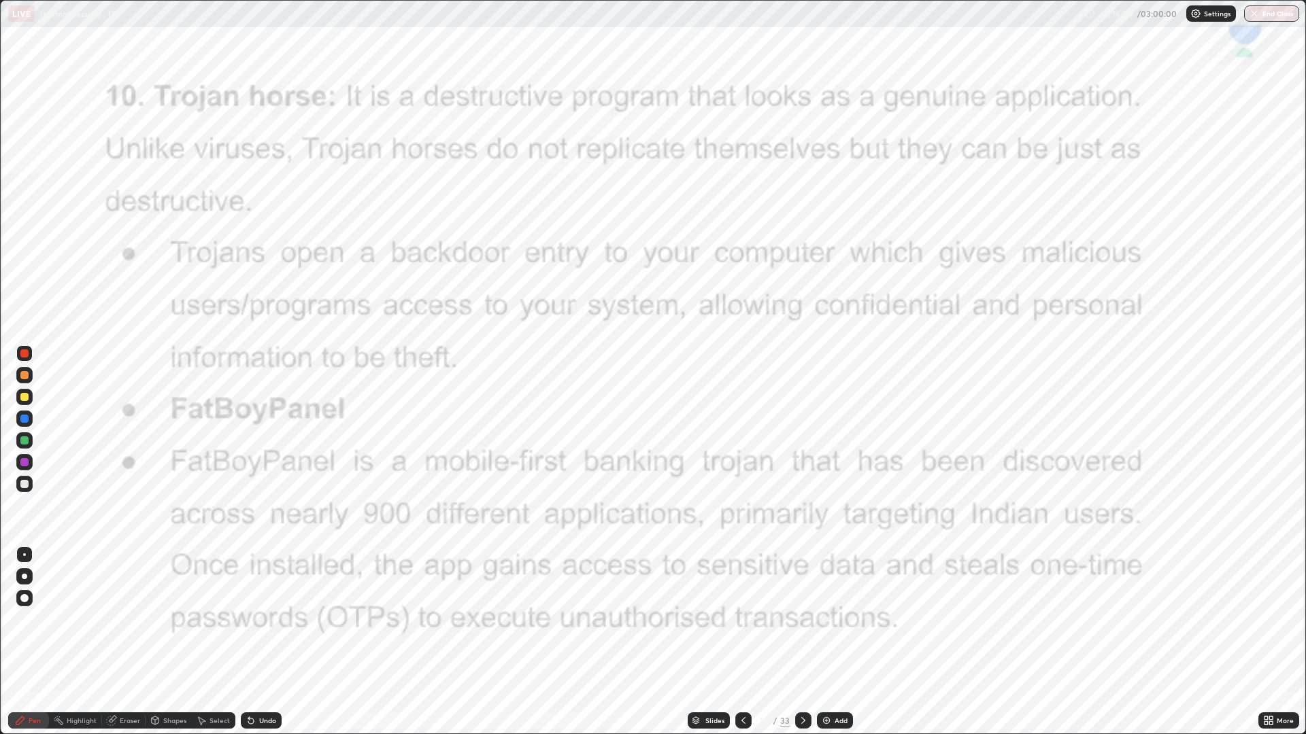
click at [802, 619] on icon at bounding box center [803, 720] width 11 height 11
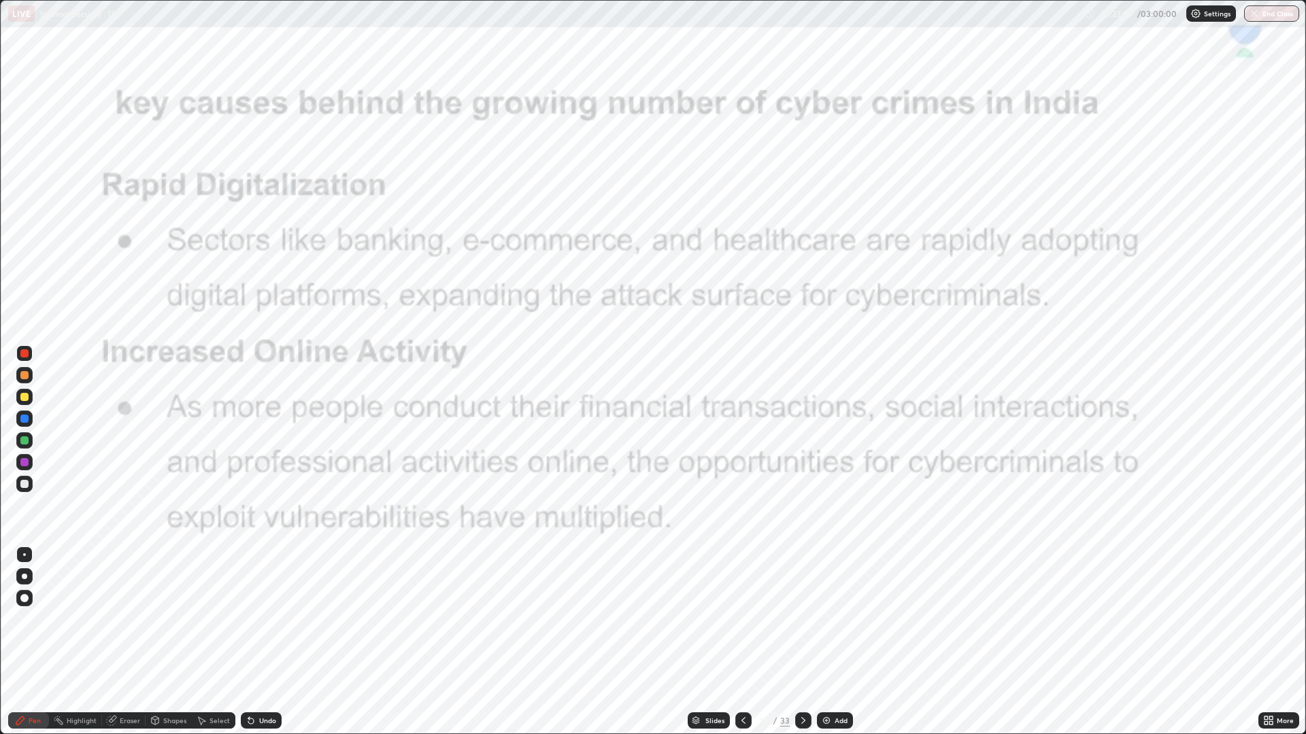
click at [800, 619] on icon at bounding box center [803, 720] width 11 height 11
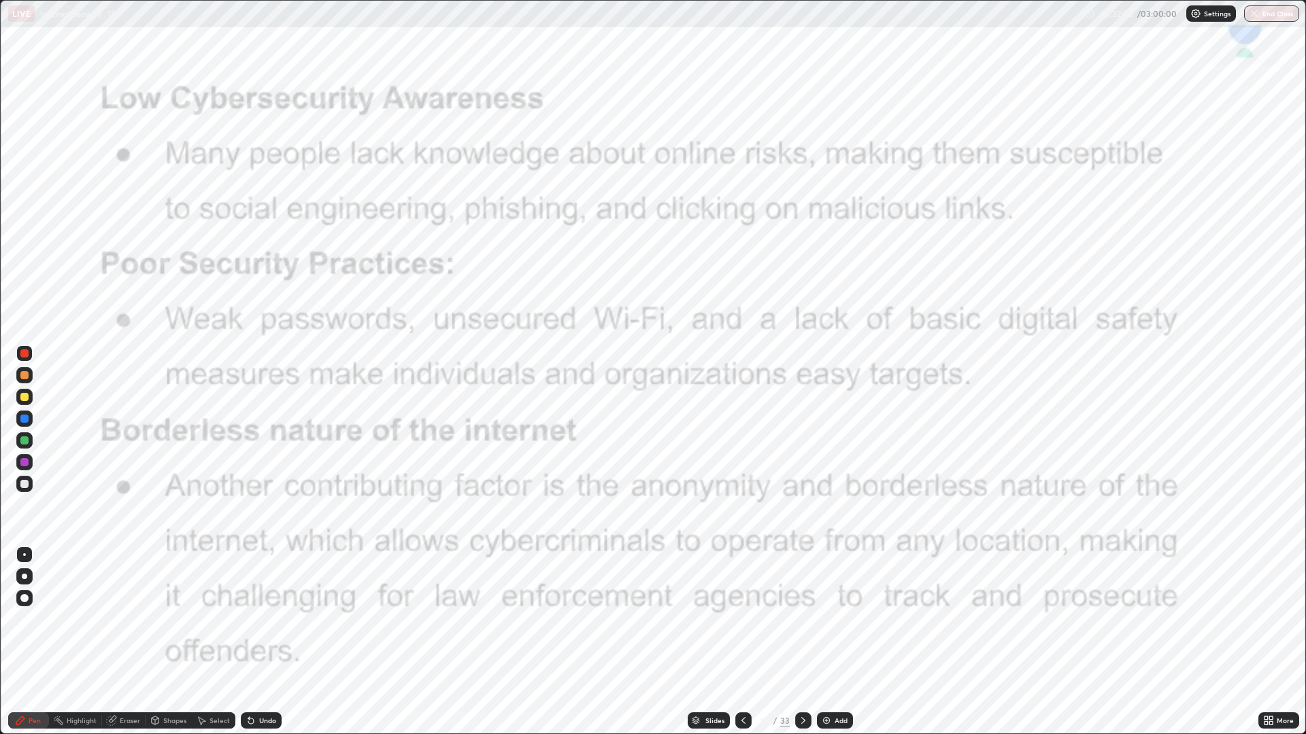
click at [806, 619] on icon at bounding box center [803, 720] width 11 height 11
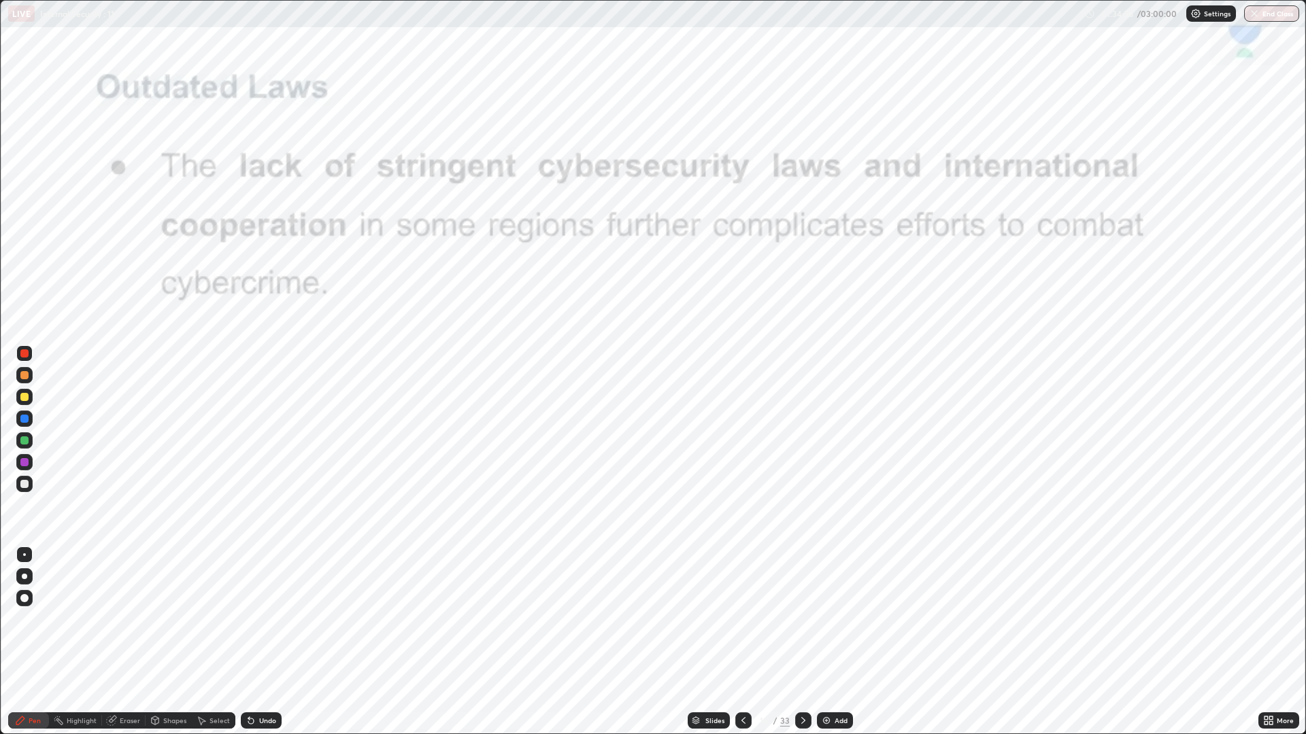
click at [802, 619] on icon at bounding box center [803, 720] width 11 height 11
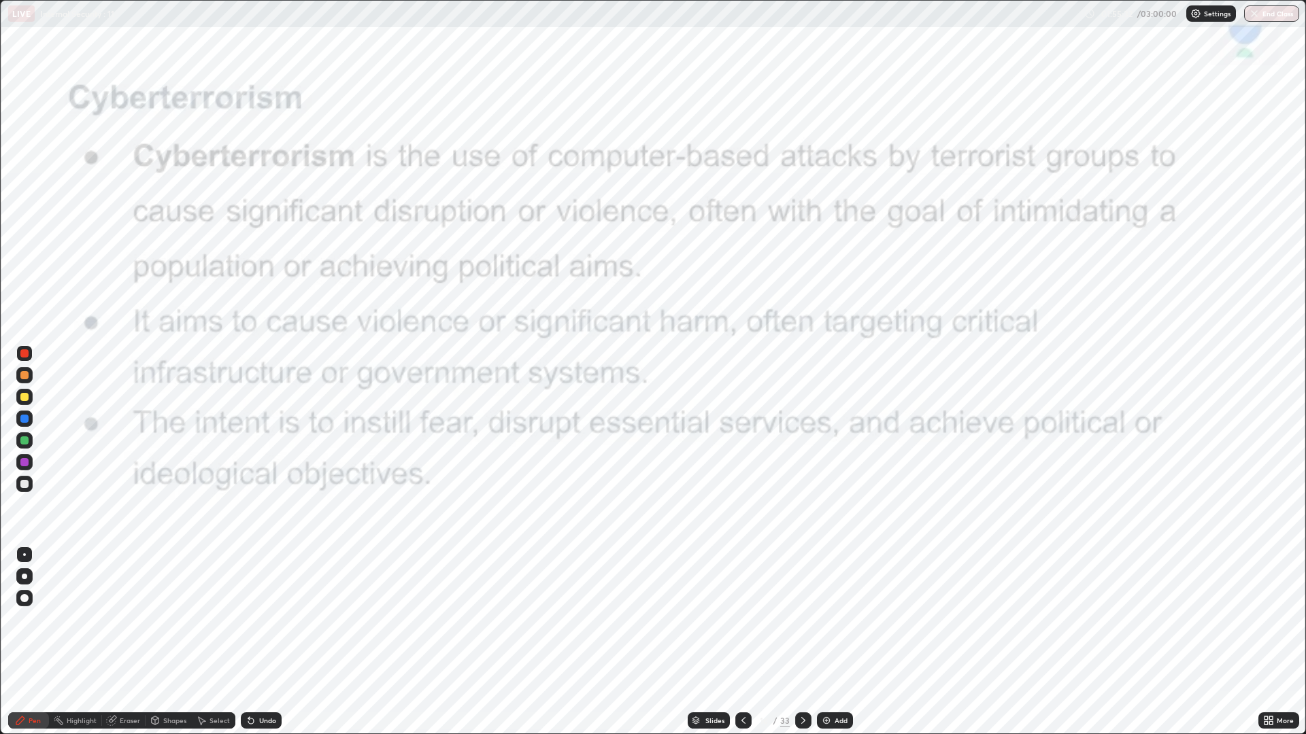
click at [801, 619] on icon at bounding box center [803, 720] width 11 height 11
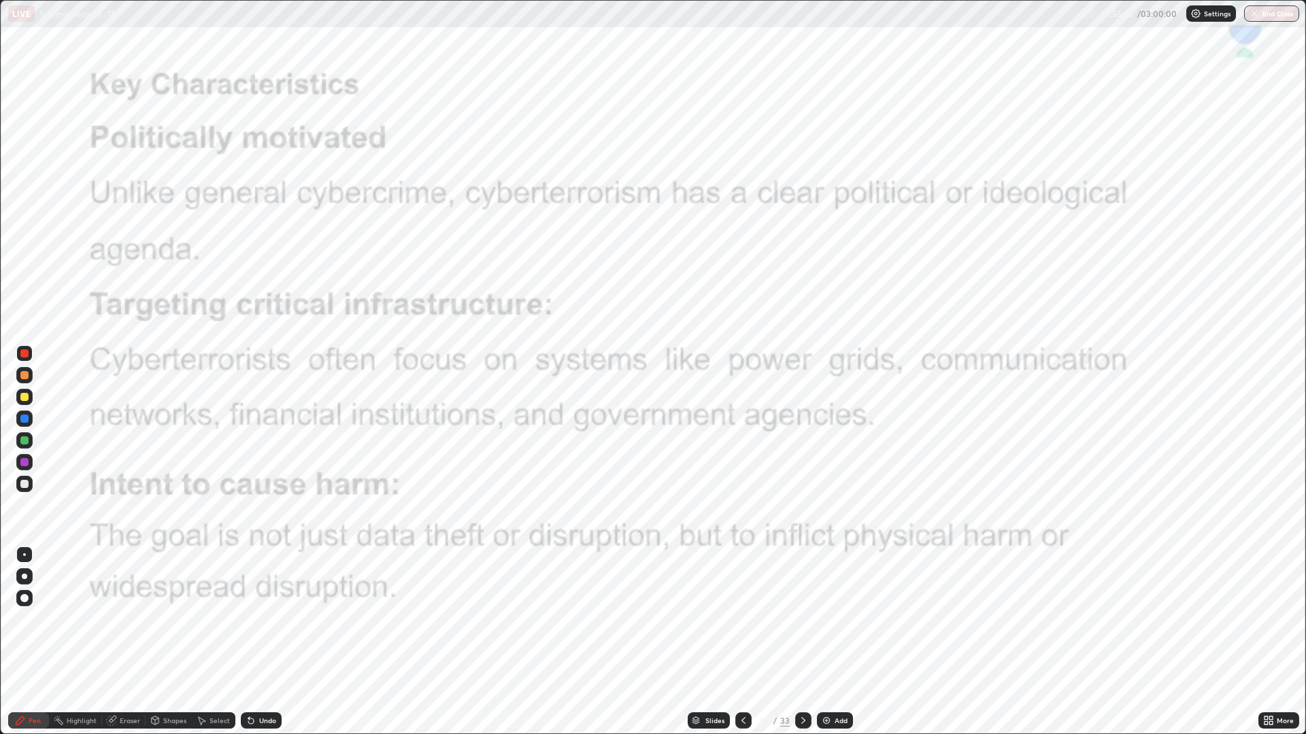
click at [798, 619] on icon at bounding box center [803, 720] width 11 height 11
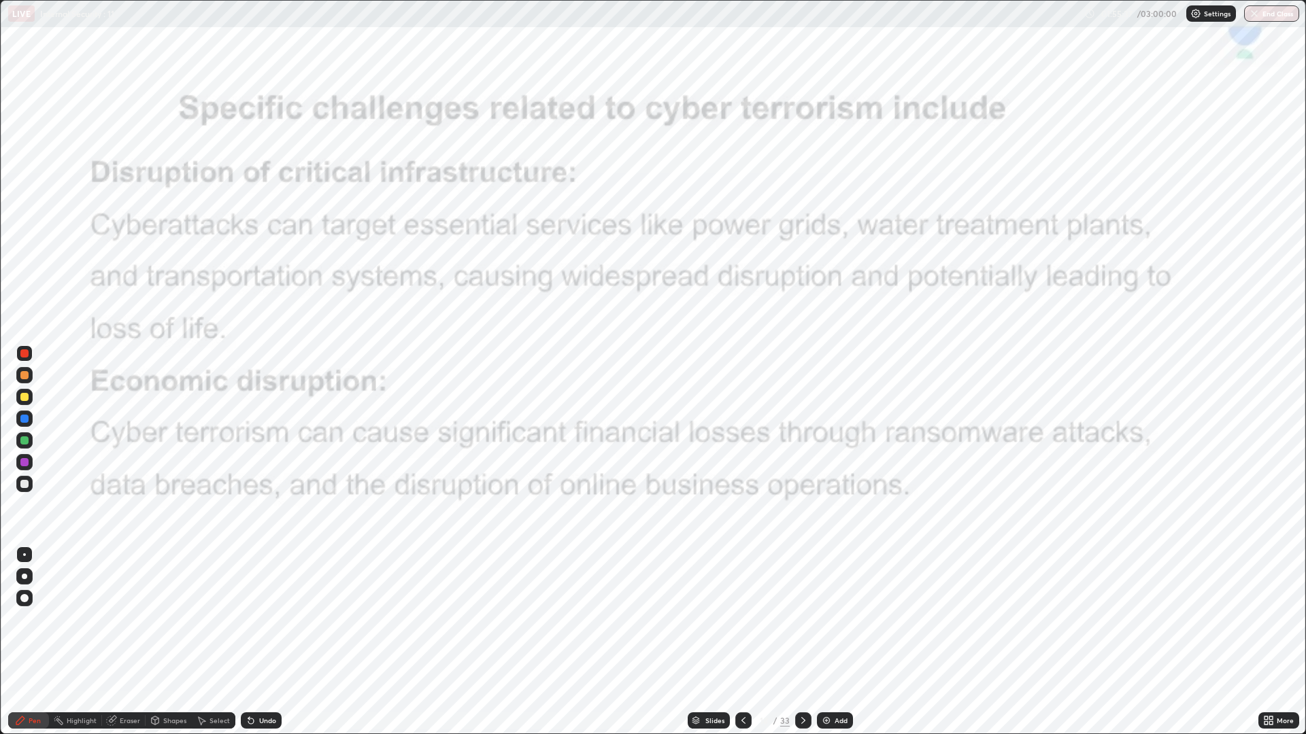
click at [742, 619] on icon at bounding box center [743, 720] width 11 height 11
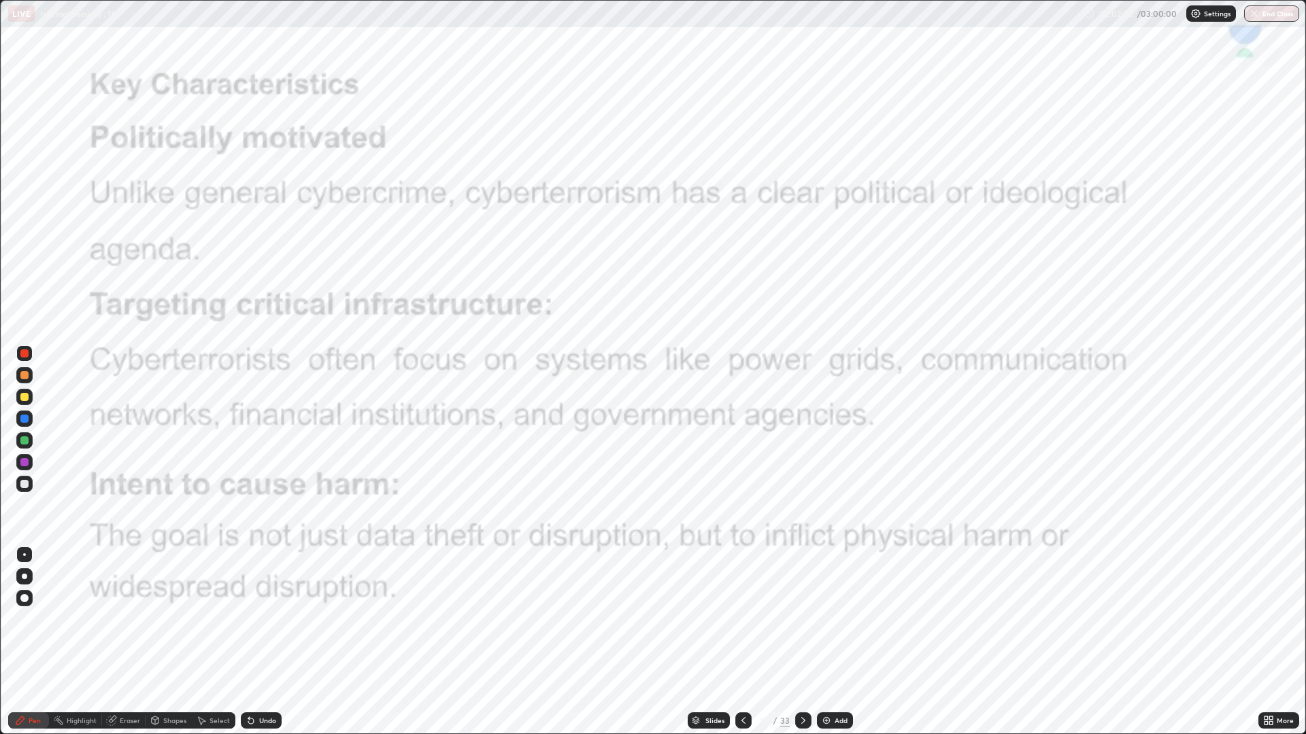
click at [802, 619] on icon at bounding box center [803, 720] width 4 height 7
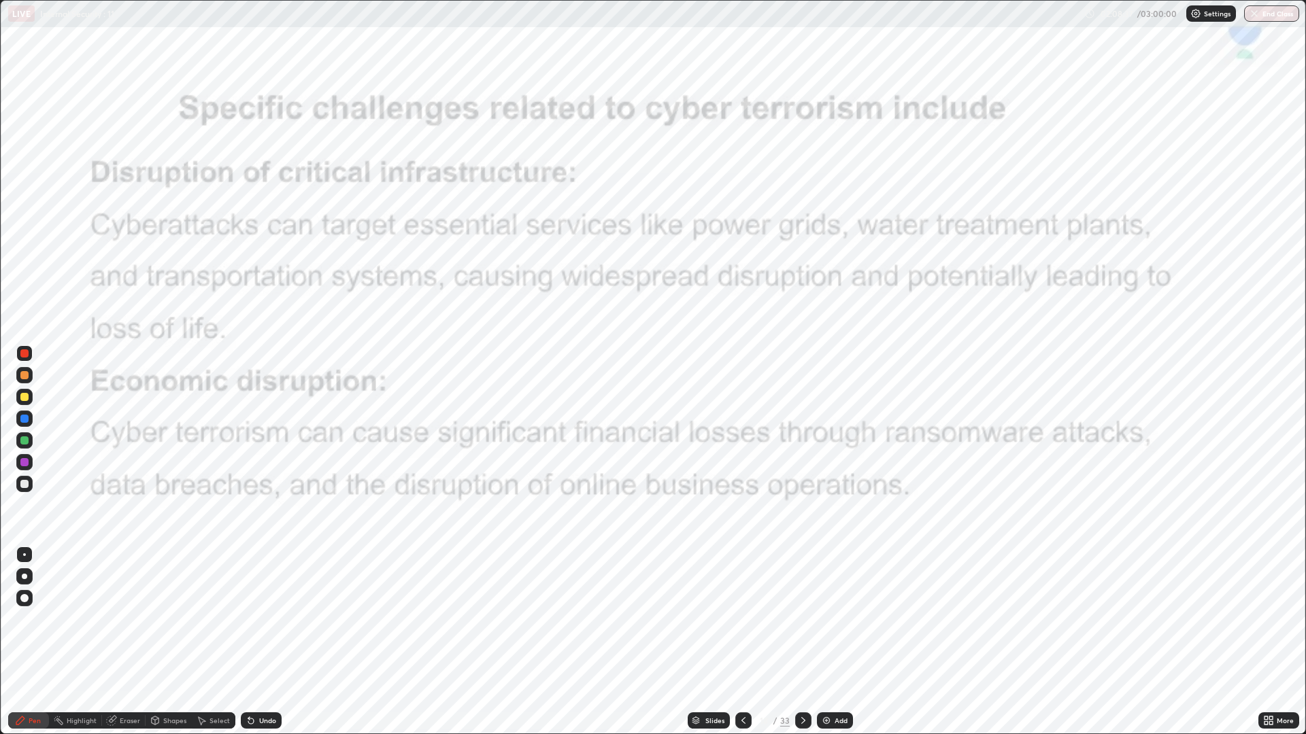
click at [800, 619] on icon at bounding box center [803, 720] width 11 height 11
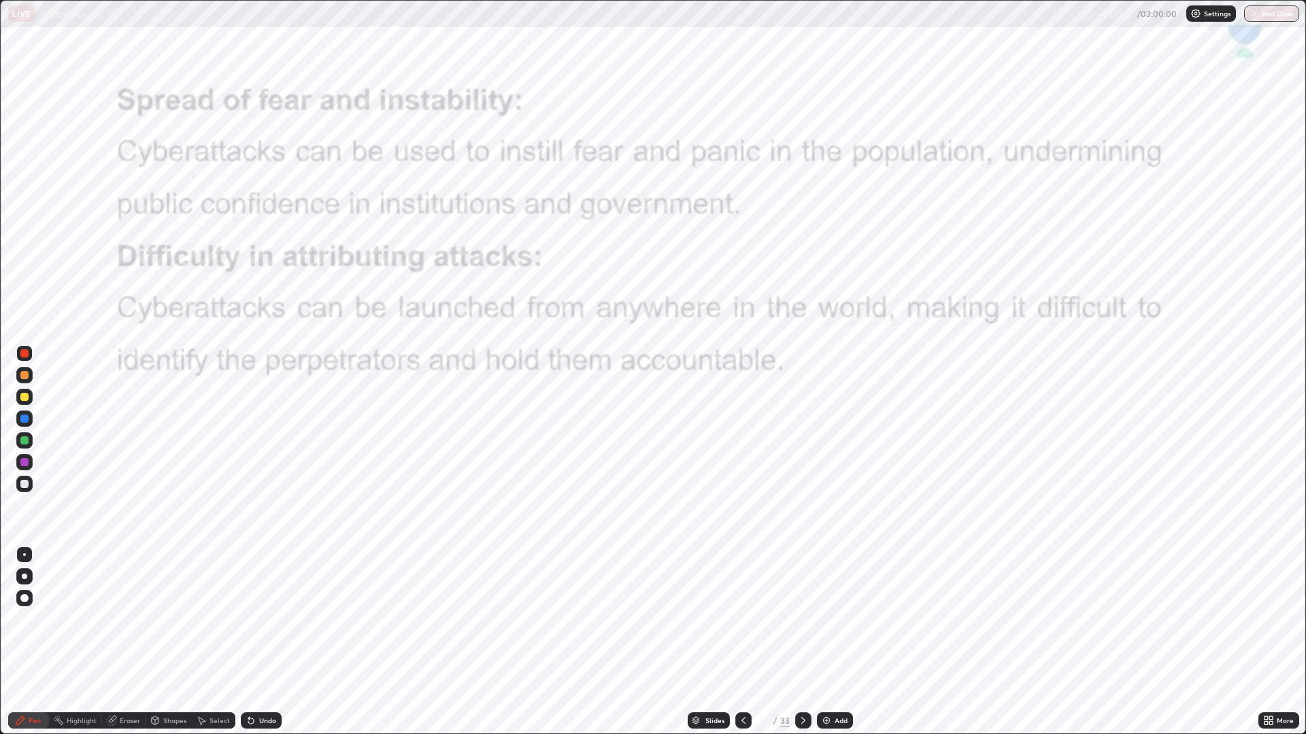
click at [801, 619] on icon at bounding box center [803, 720] width 11 height 11
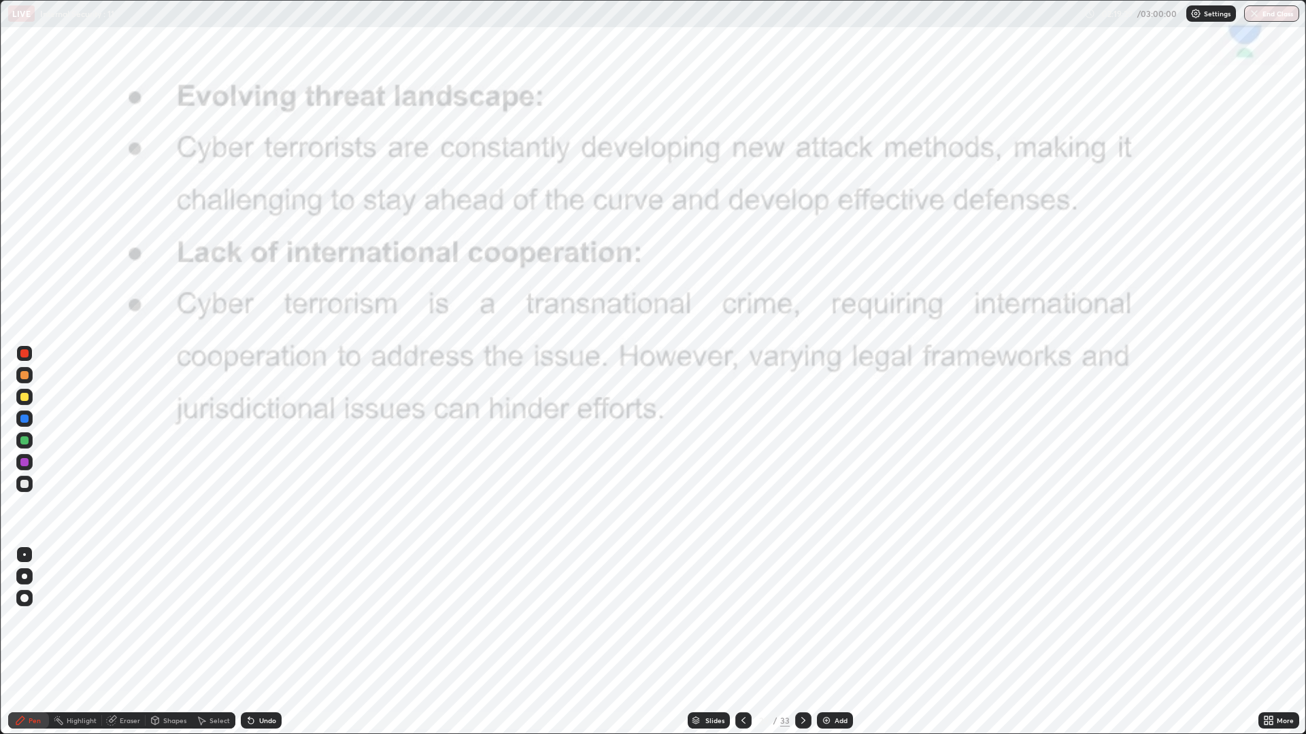
click at [801, 619] on icon at bounding box center [803, 720] width 11 height 11
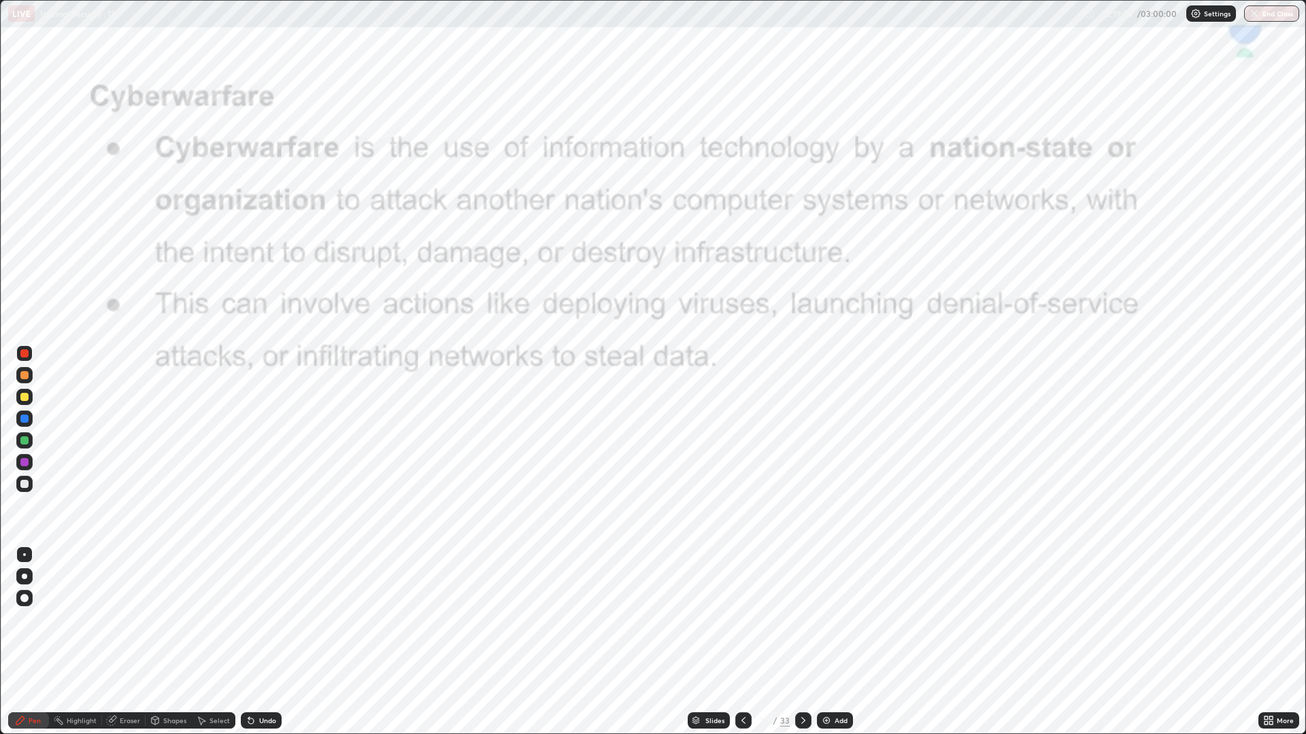
click at [740, 619] on icon at bounding box center [743, 720] width 11 height 11
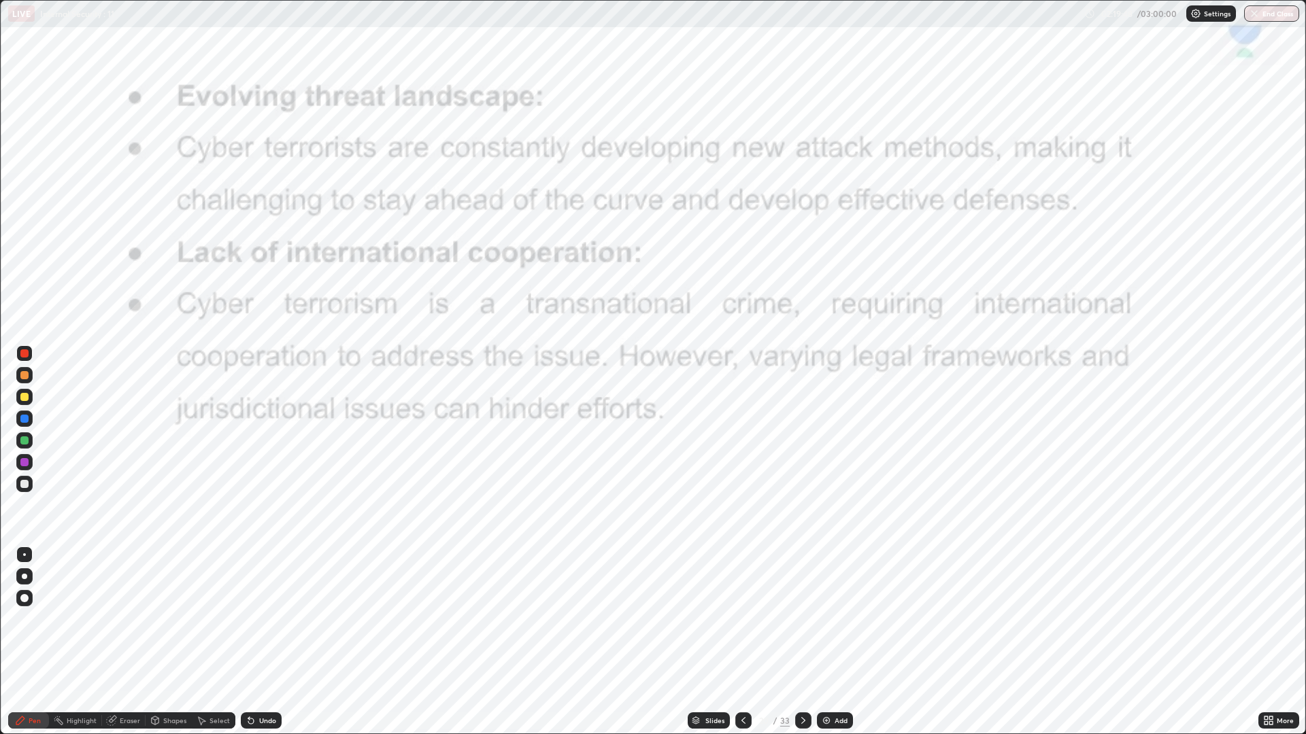
click at [798, 619] on icon at bounding box center [803, 720] width 11 height 11
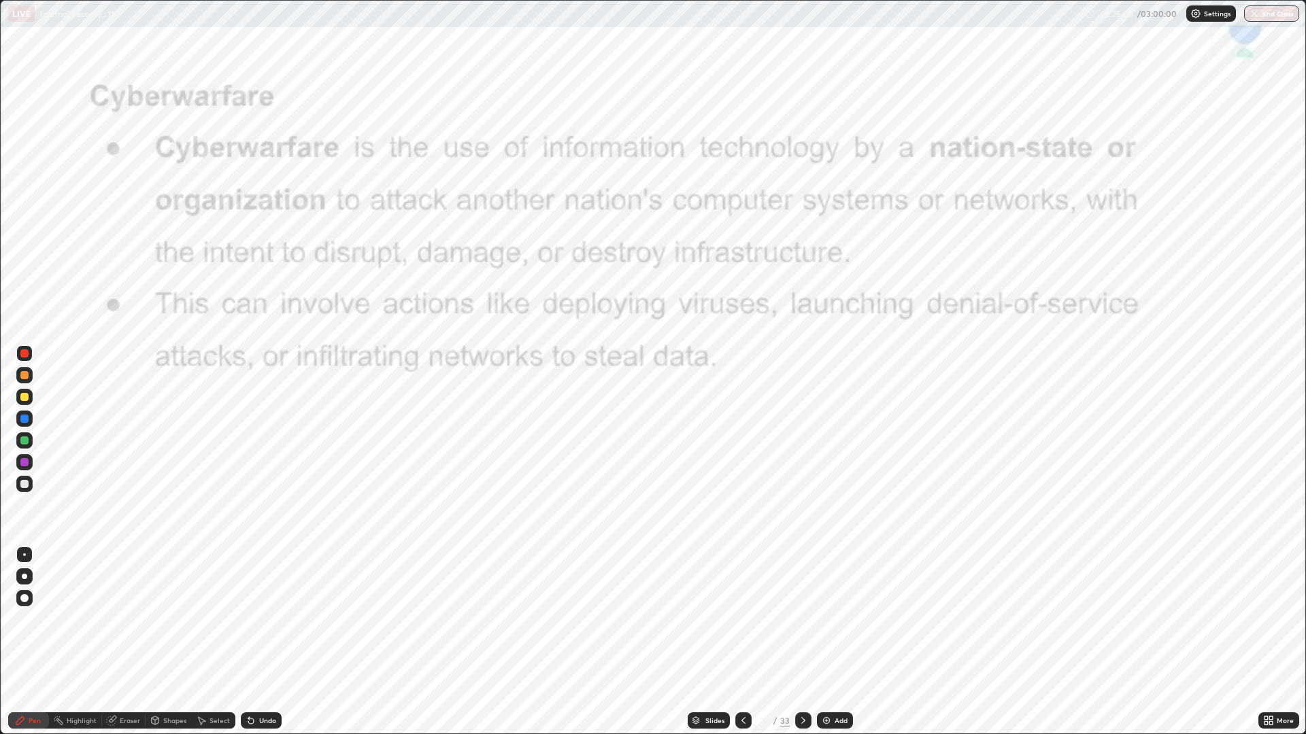
click at [803, 619] on div at bounding box center [803, 721] width 16 height 16
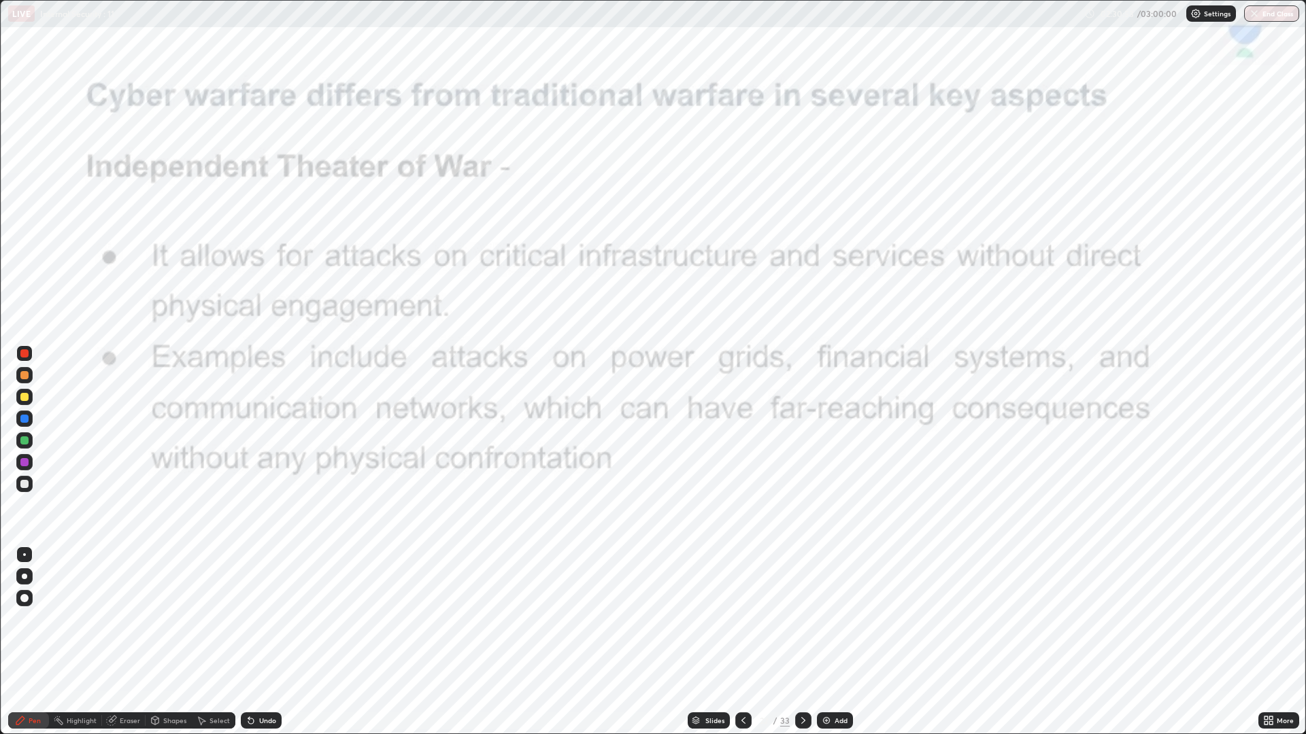
click at [802, 619] on icon at bounding box center [803, 720] width 11 height 11
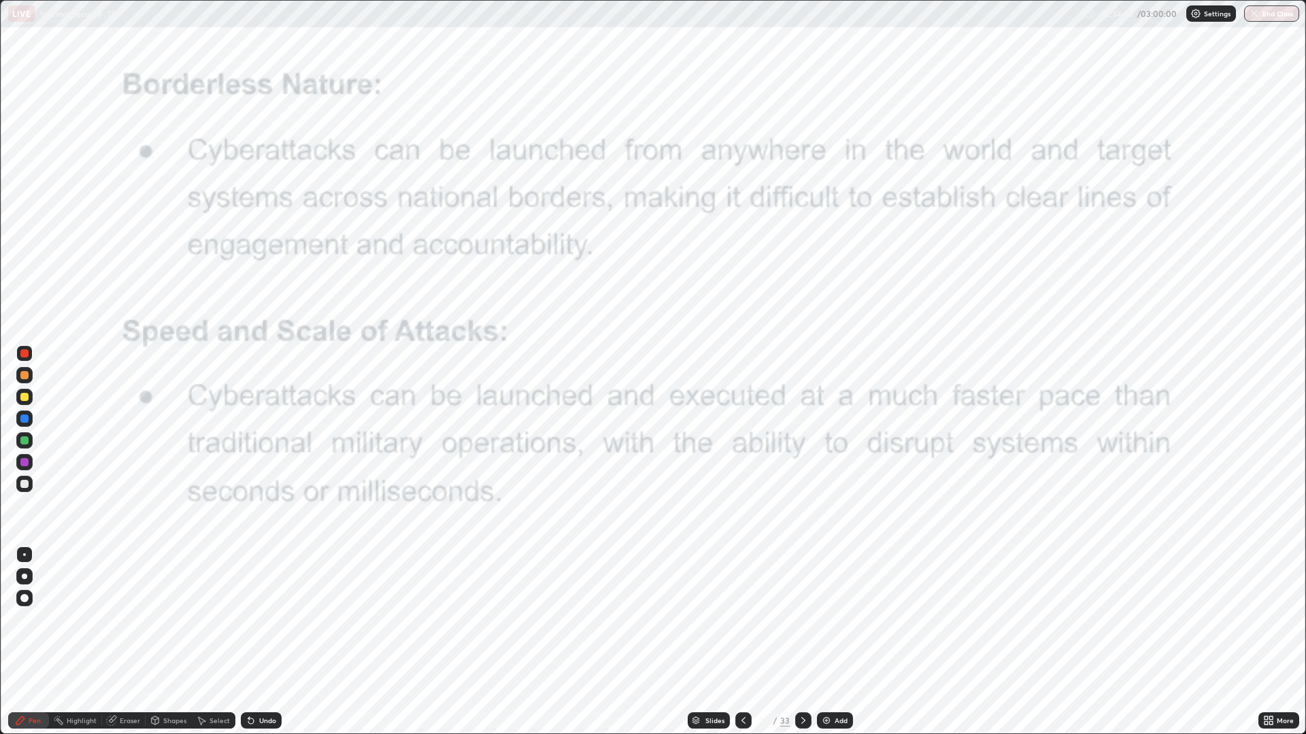
click at [743, 619] on icon at bounding box center [743, 720] width 4 height 7
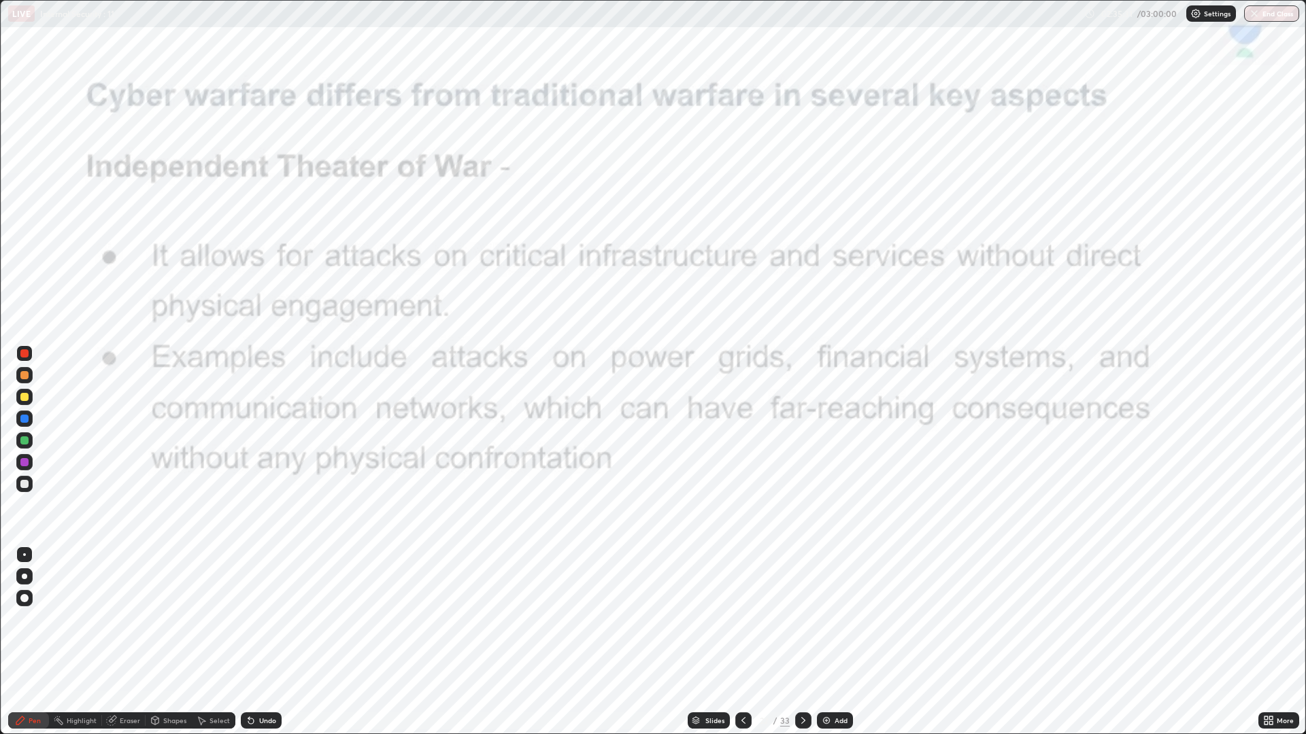
click at [800, 619] on icon at bounding box center [803, 720] width 11 height 11
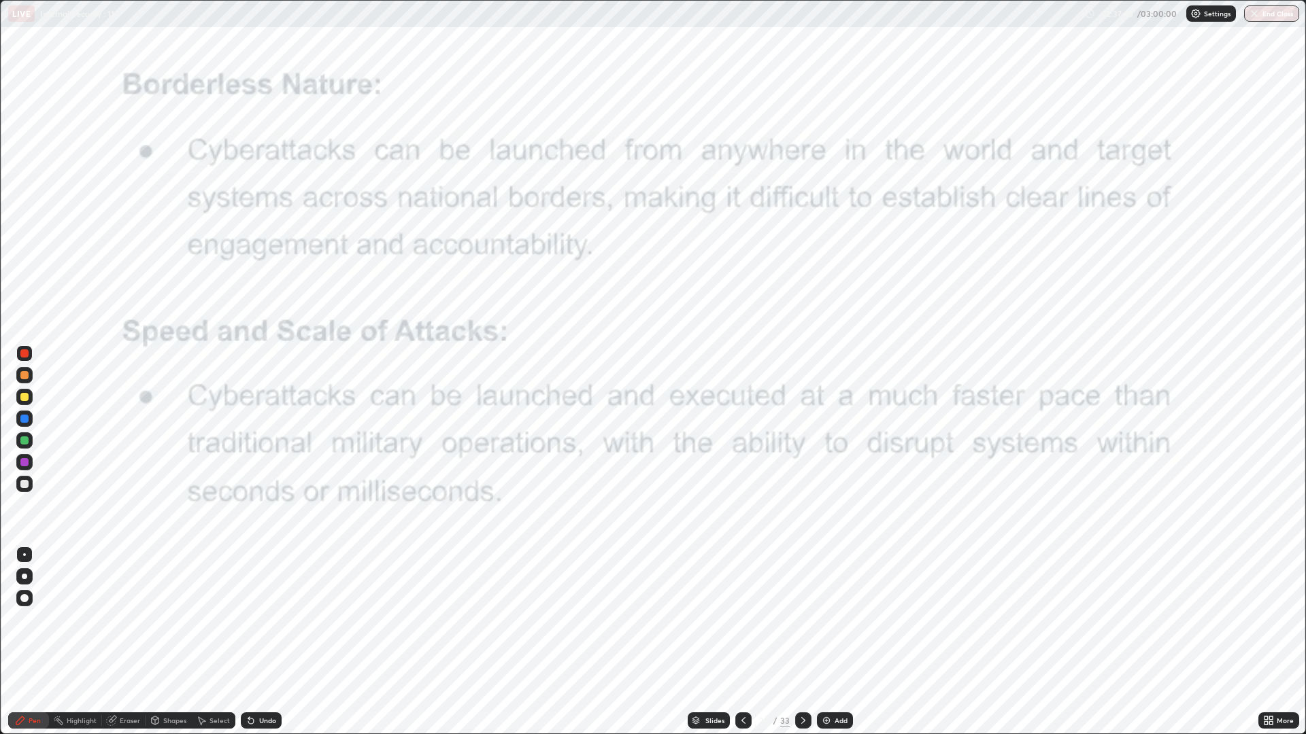
click at [801, 619] on icon at bounding box center [803, 720] width 11 height 11
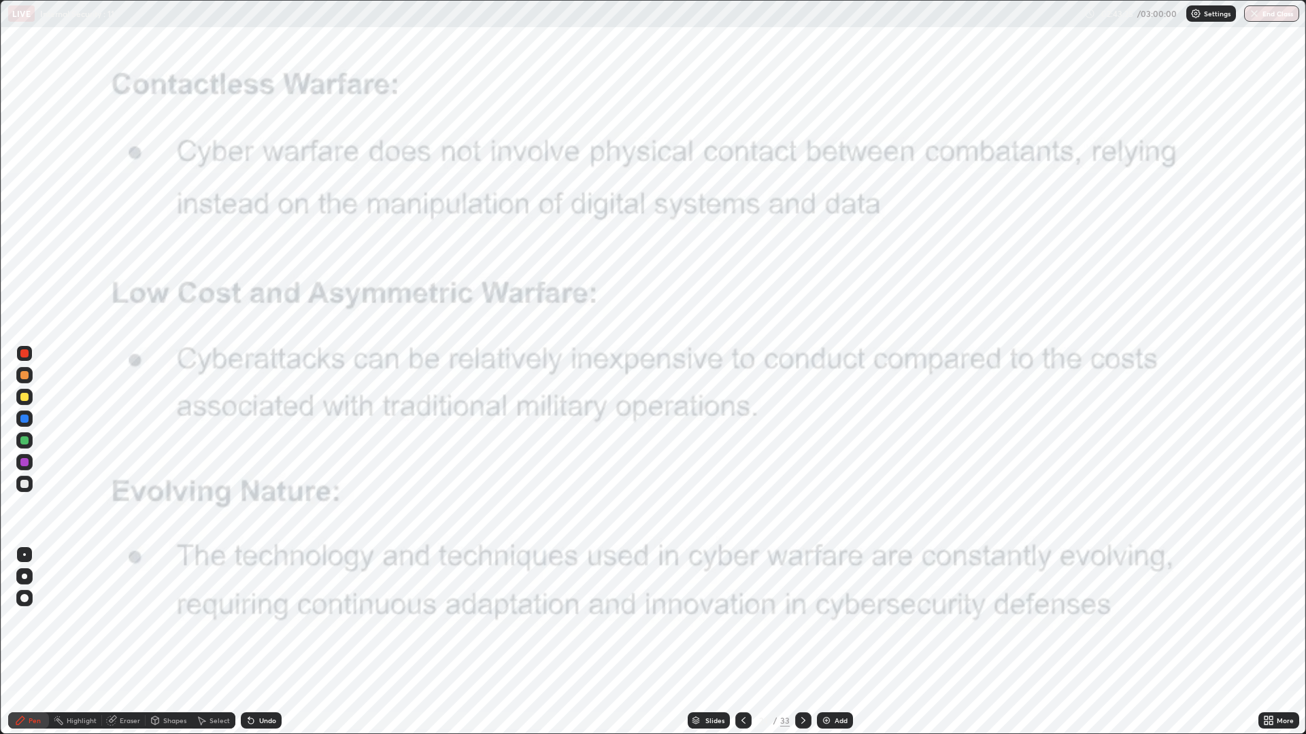
click at [1276, 12] on button "End Class" at bounding box center [1271, 13] width 55 height 16
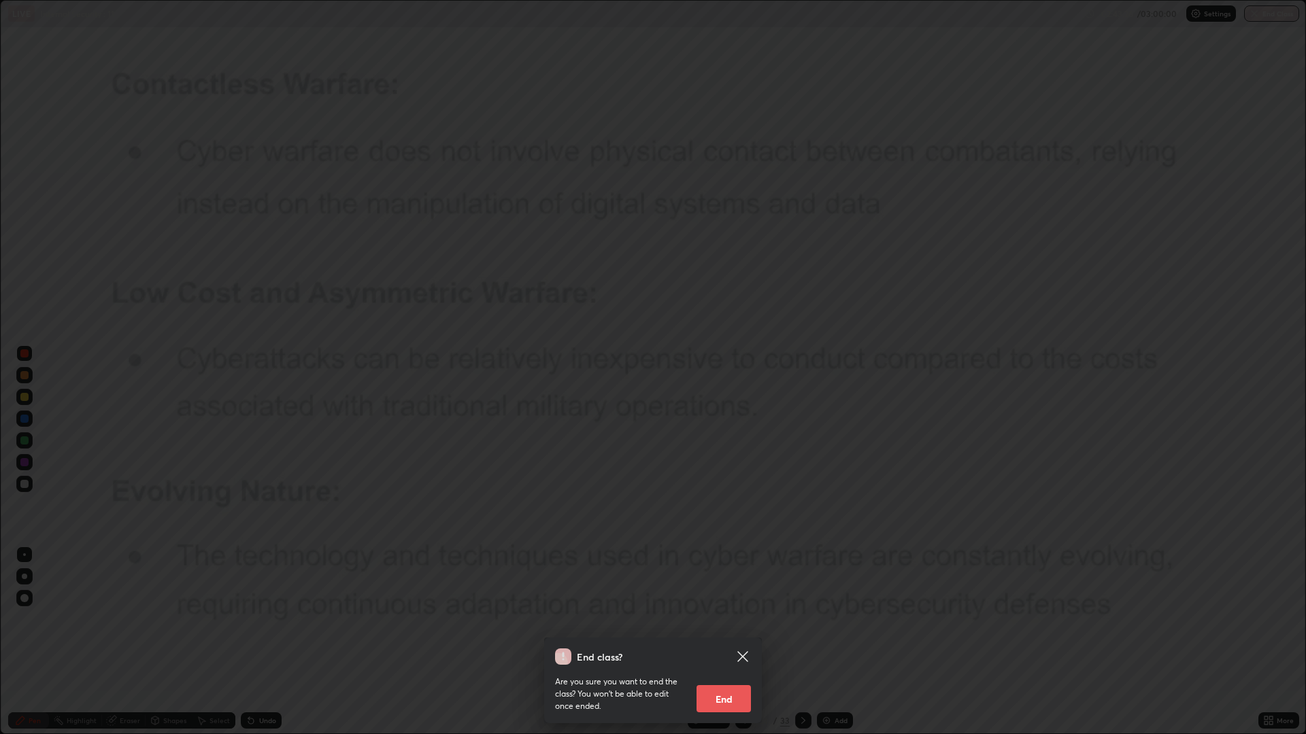
click at [724, 619] on button "End" at bounding box center [723, 698] width 54 height 27
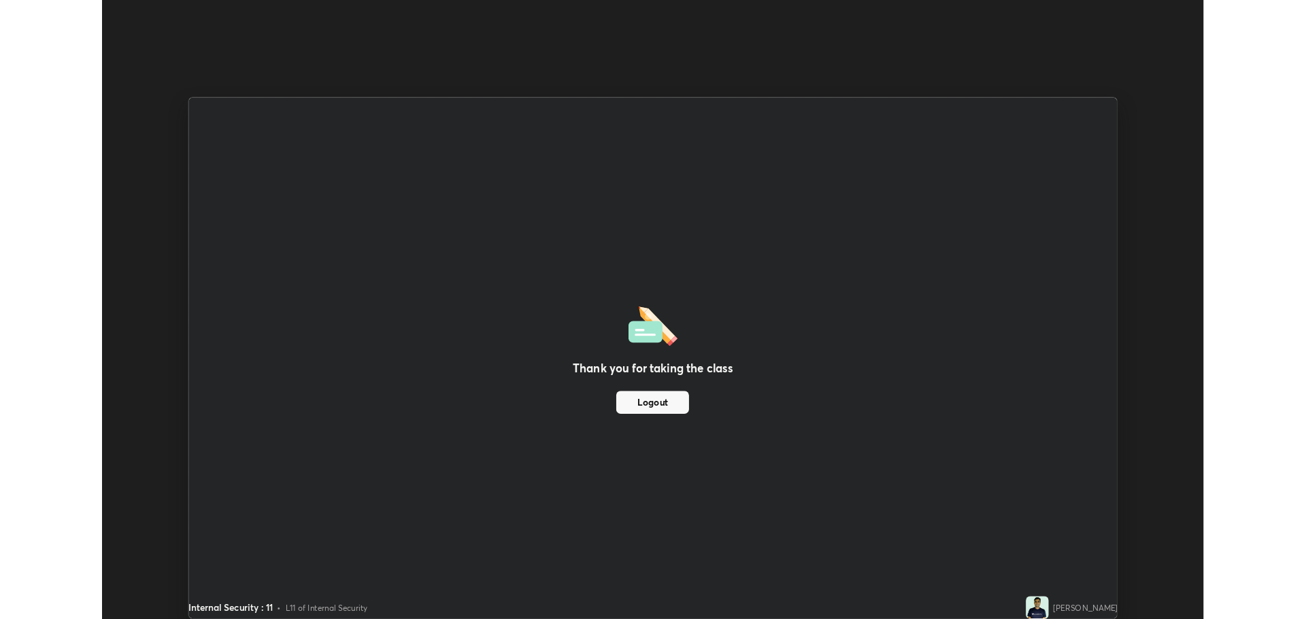
scroll to position [67379, 66693]
